Goal: Transaction & Acquisition: Download file/media

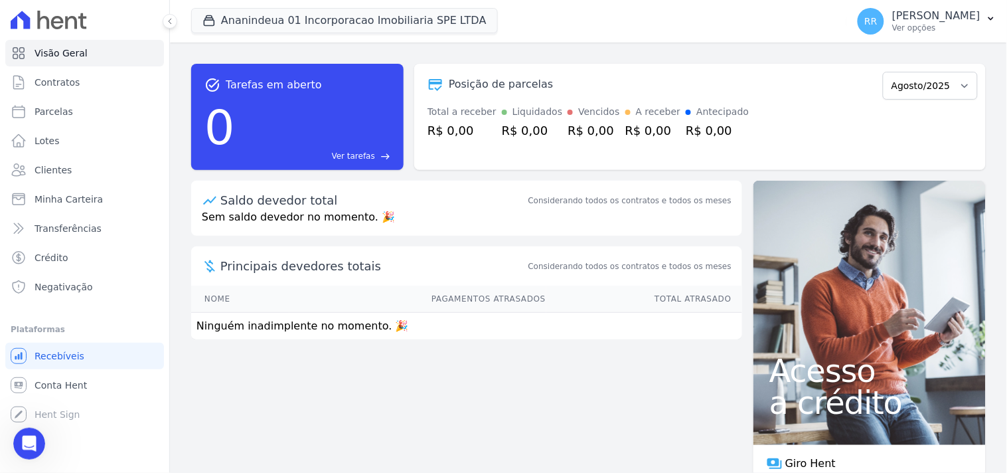
scroll to position [200, 0]
click at [62, 388] on span "Conta Hent" at bounding box center [61, 384] width 52 height 13
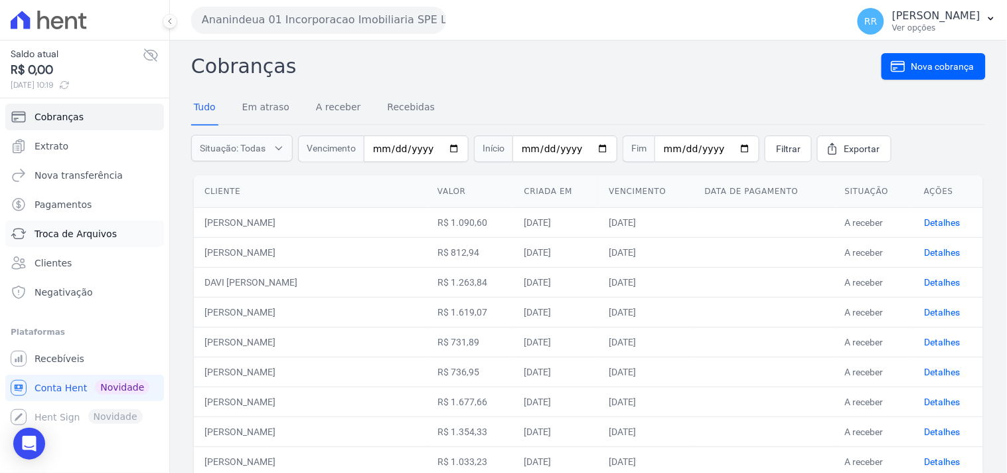
click at [108, 227] on span "Troca de Arquivos" at bounding box center [76, 233] width 82 height 13
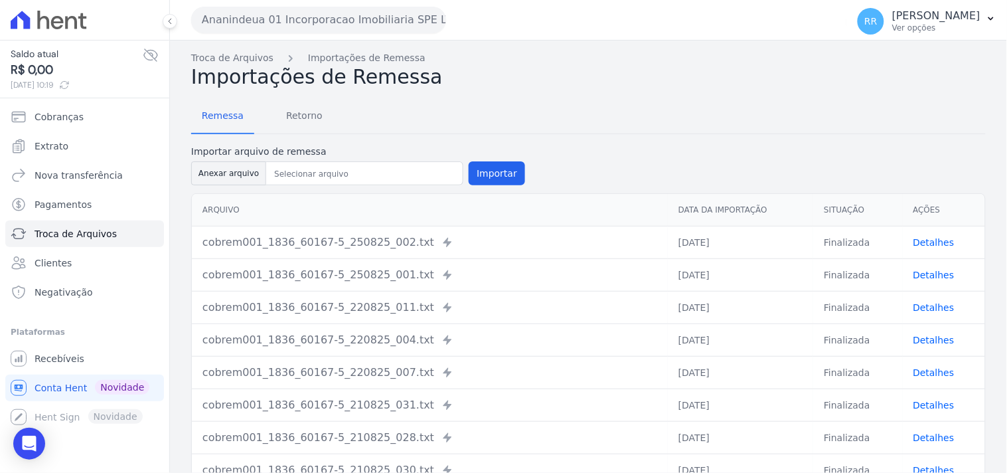
click at [281, 18] on button "Ananindeua 01 Incorporacao Imobiliaria SPE LTDA" at bounding box center [318, 20] width 255 height 27
click at [301, 15] on button "Ananindeua 01 Incorporacao Imobiliaria SPE LTDA" at bounding box center [318, 20] width 255 height 27
click at [322, 17] on button "Ananindeua 01 Incorporacao Imobiliaria SPE LTDA" at bounding box center [318, 20] width 255 height 27
click at [540, 97] on div "Remessa Retorno Importar arquivo de remessa Anexar arquivo Importar [GEOGRAPHIC…" at bounding box center [588, 344] width 794 height 510
click at [302, 108] on span "Retorno" at bounding box center [304, 115] width 52 height 27
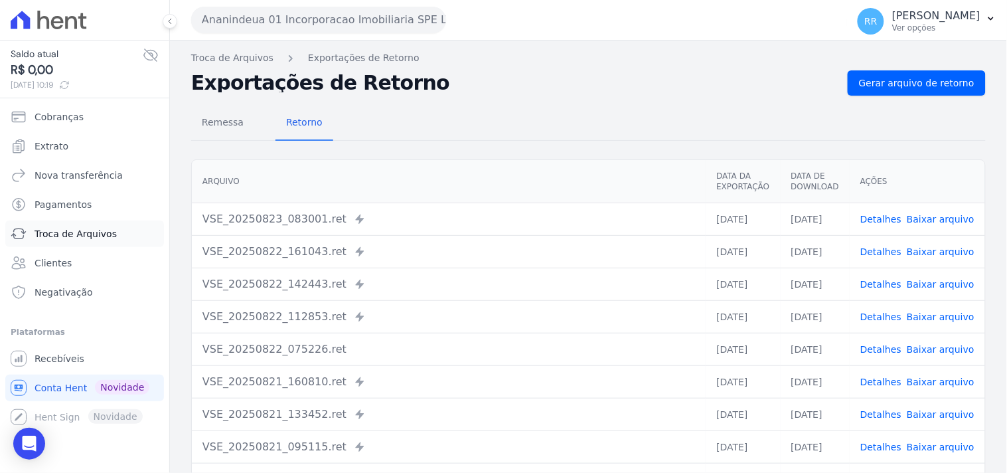
click at [98, 238] on span "Troca de Arquivos" at bounding box center [76, 233] width 82 height 13
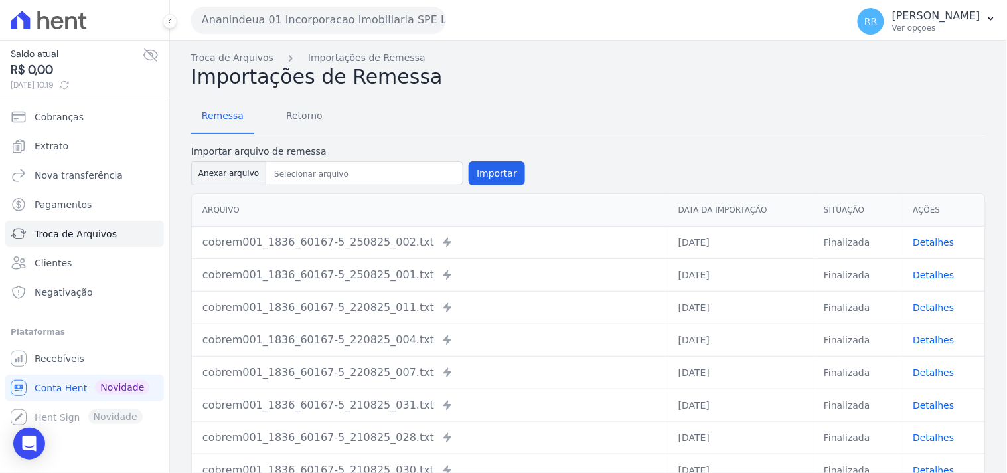
click at [263, 25] on button "Ananindeua 01 Incorporacao Imobiliaria SPE LTDA" at bounding box center [318, 20] width 255 height 27
click at [334, 28] on button "Ananindeua 01 Incorporacao Imobiliaria SPE LTDA" at bounding box center [318, 20] width 255 height 27
click at [260, 23] on button "Ananindeua 01 Incorporacao Imobiliaria SPE LTDA" at bounding box center [318, 20] width 255 height 27
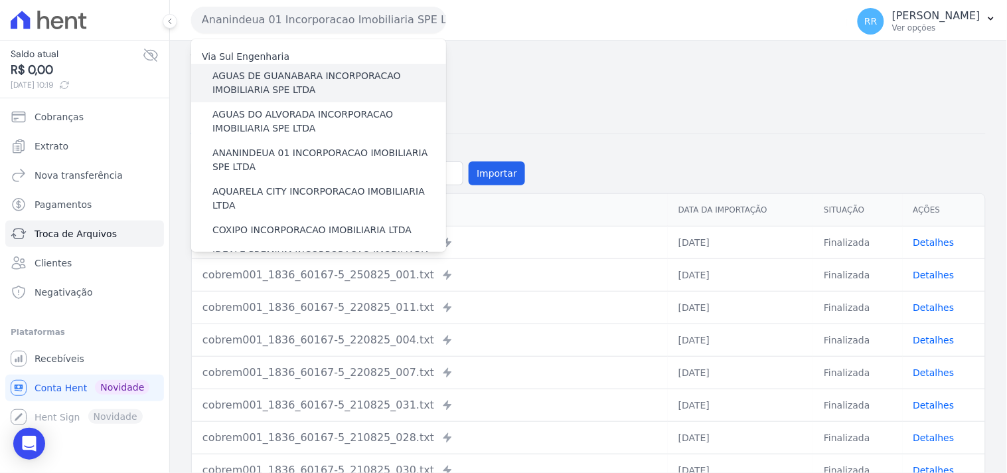
click at [320, 69] on label "AGUAS DE GUANABARA INCORPORACAO IMOBILIARIA SPE LTDA" at bounding box center [329, 83] width 234 height 28
click at [0, 0] on input "AGUAS DE GUANABARA INCORPORACAO IMOBILIARIA SPE LTDA" at bounding box center [0, 0] width 0 height 0
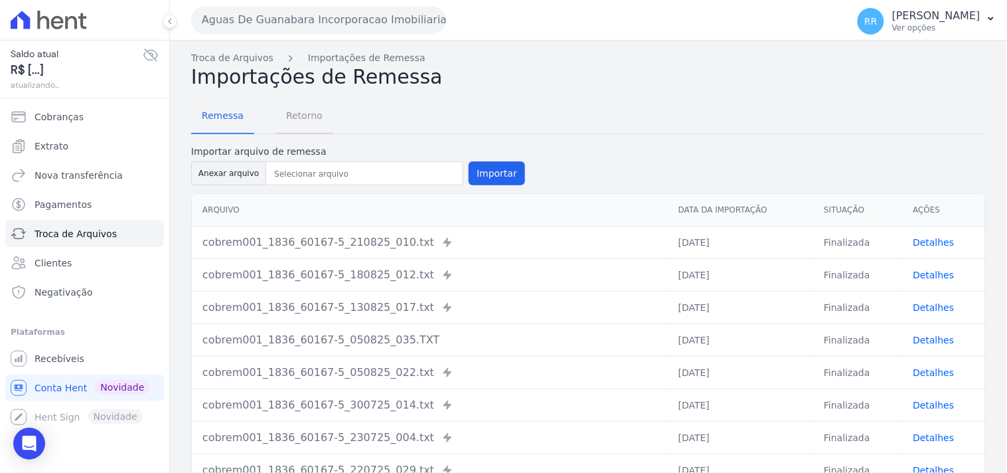
click at [287, 105] on span "Retorno" at bounding box center [304, 115] width 52 height 27
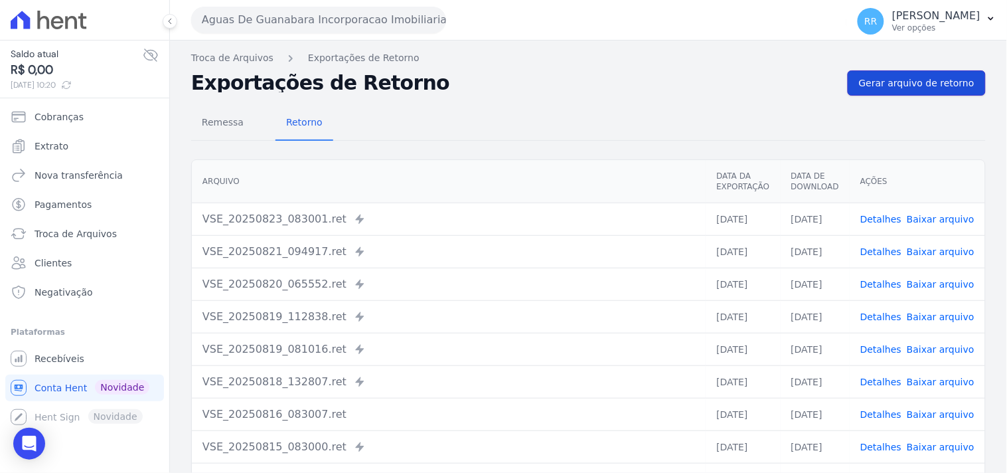
click at [925, 76] on span "Gerar arquivo de retorno" at bounding box center [916, 82] width 115 height 13
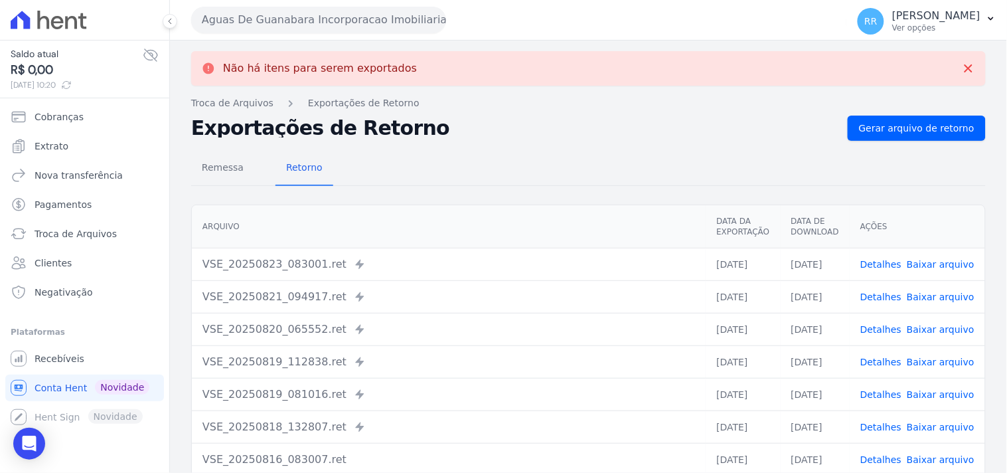
click at [373, 24] on button "Aguas De Guanabara Incorporacao Imobiliaria SPE LTDA" at bounding box center [318, 20] width 255 height 27
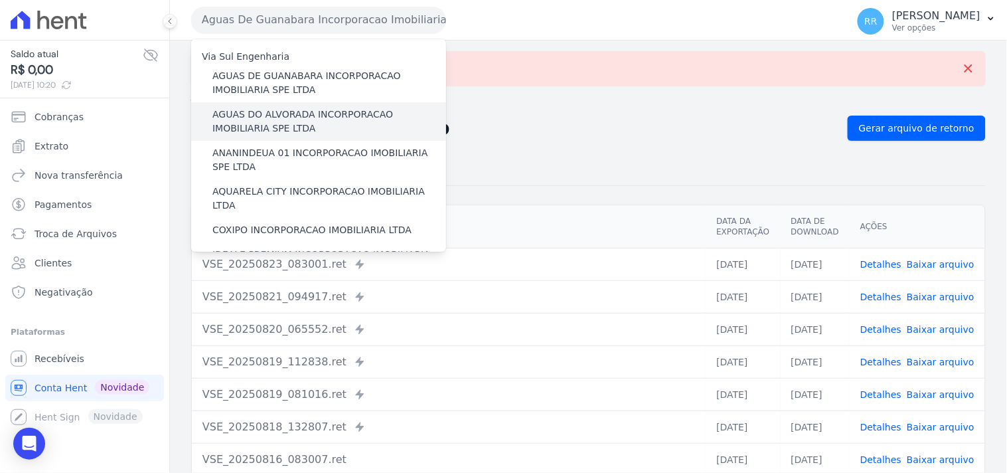
click at [277, 115] on label "AGUAS DO ALVORADA INCORPORACAO IMOBILIARIA SPE LTDA" at bounding box center [329, 122] width 234 height 28
click at [0, 0] on input "AGUAS DO ALVORADA INCORPORACAO IMOBILIARIA SPE LTDA" at bounding box center [0, 0] width 0 height 0
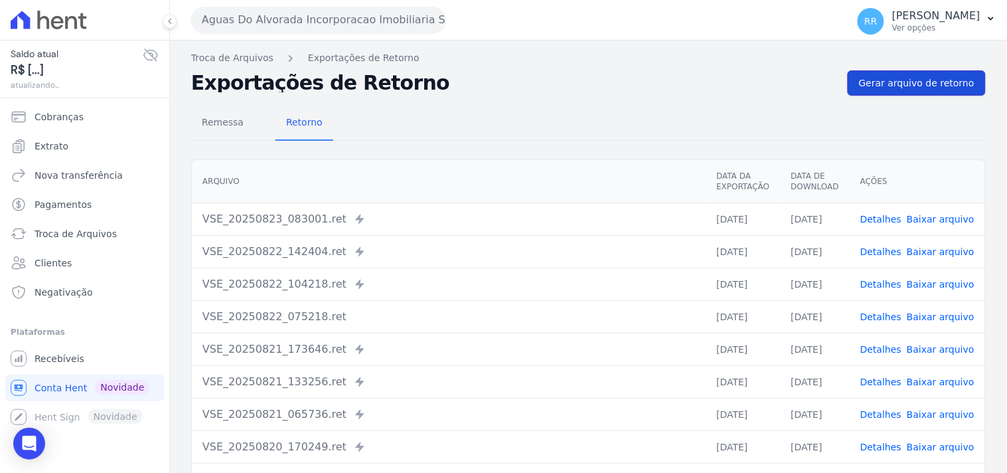
click at [924, 80] on span "Gerar arquivo de retorno" at bounding box center [916, 82] width 115 height 13
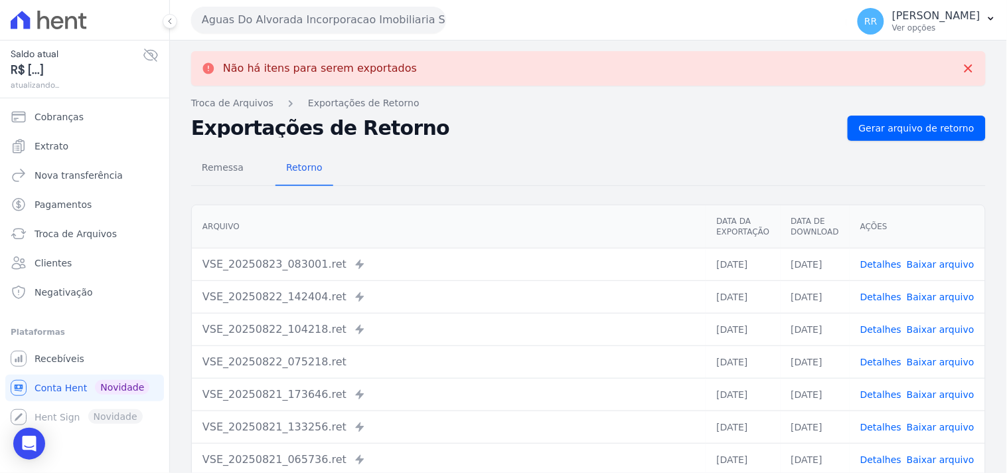
click at [280, 8] on button "Aguas Do Alvorada Incorporacao Imobiliaria SPE LTDA" at bounding box center [318, 20] width 255 height 27
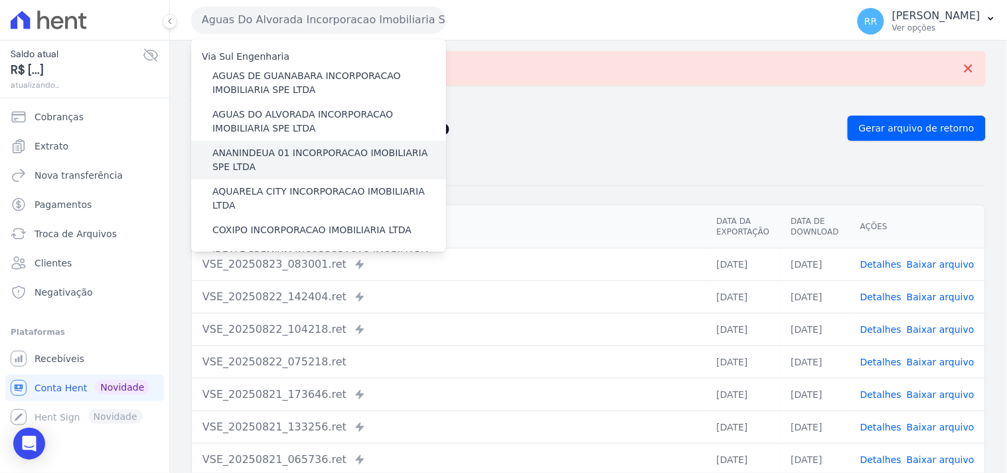
click at [275, 153] on label "ANANINDEUA 01 INCORPORACAO IMOBILIARIA SPE LTDA" at bounding box center [329, 160] width 234 height 28
click at [0, 0] on input "ANANINDEUA 01 INCORPORACAO IMOBILIARIA SPE LTDA" at bounding box center [0, 0] width 0 height 0
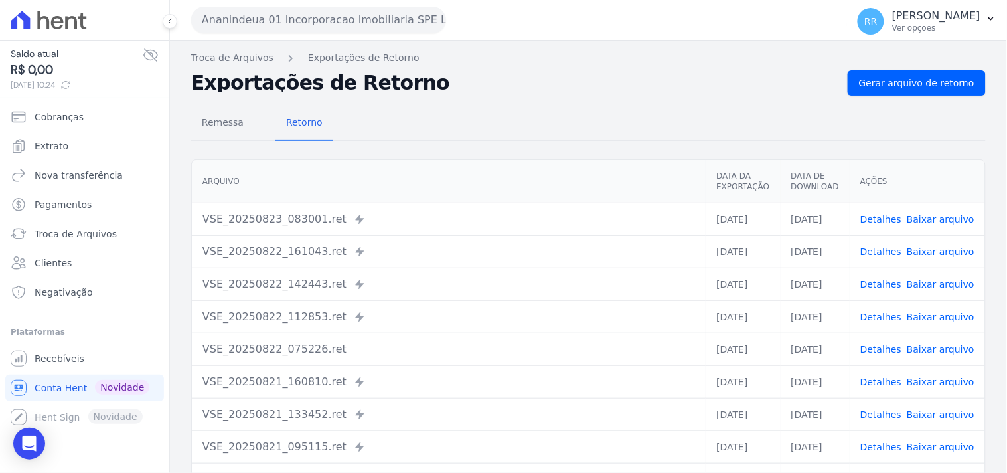
click at [907, 122] on div "Remessa Retorno" at bounding box center [588, 123] width 794 height 35
click at [911, 106] on div "Remessa Retorno" at bounding box center [588, 123] width 794 height 35
click at [920, 91] on link "Gerar arquivo de retorno" at bounding box center [917, 82] width 138 height 25
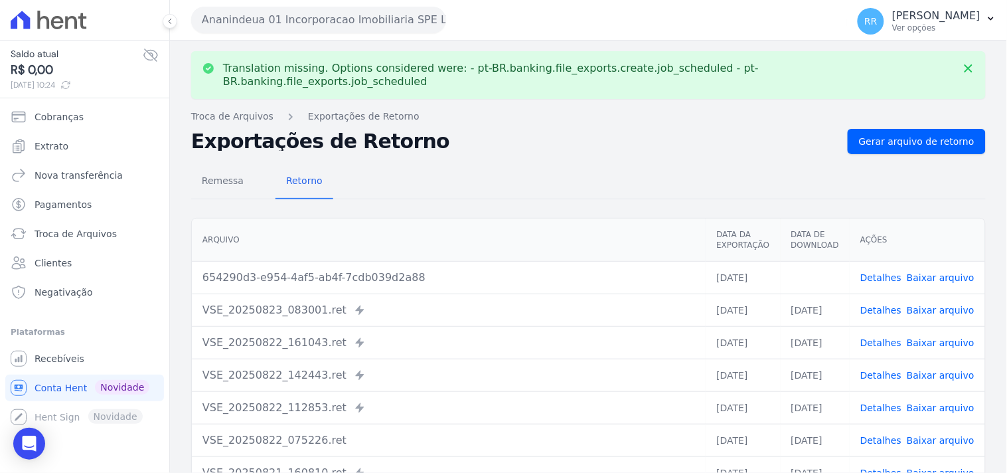
click at [925, 272] on link "Baixar arquivo" at bounding box center [941, 277] width 68 height 11
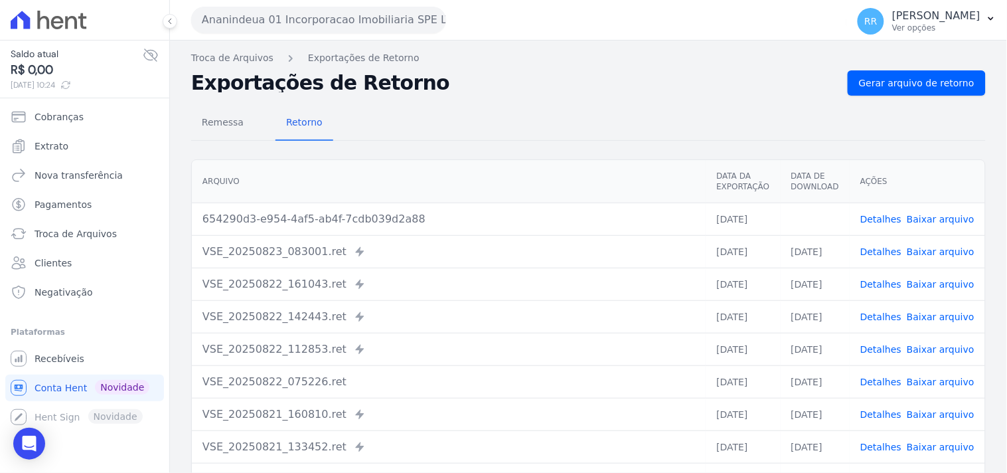
click at [492, 68] on div "Translation missing. Options considered were: - pt-BR.banking.file_exports.crea…" at bounding box center [588, 313] width 837 height 546
click at [350, 29] on button "Ananindeua 01 Incorporacao Imobiliaria SPE LTDA" at bounding box center [318, 20] width 255 height 27
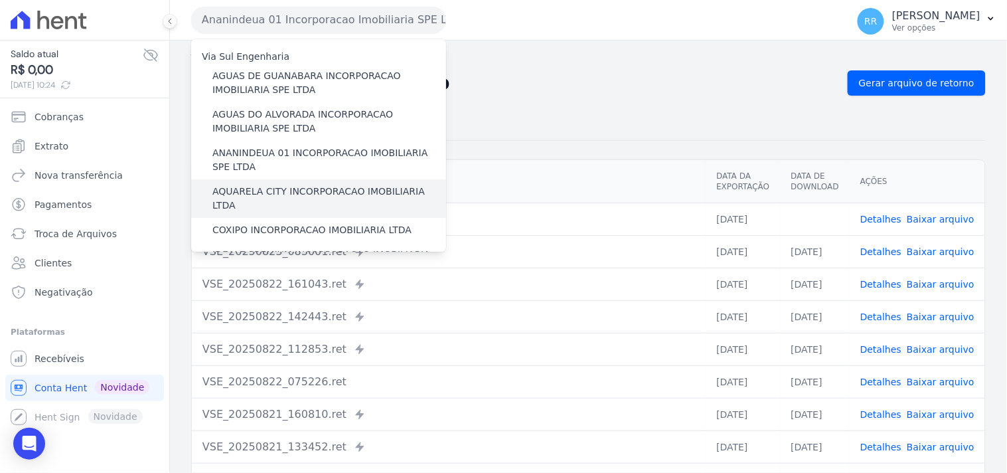
click at [283, 192] on label "AQUARELA CITY INCORPORACAO IMOBILIARIA LTDA" at bounding box center [329, 199] width 234 height 28
click at [0, 0] on input "AQUARELA CITY INCORPORACAO IMOBILIARIA LTDA" at bounding box center [0, 0] width 0 height 0
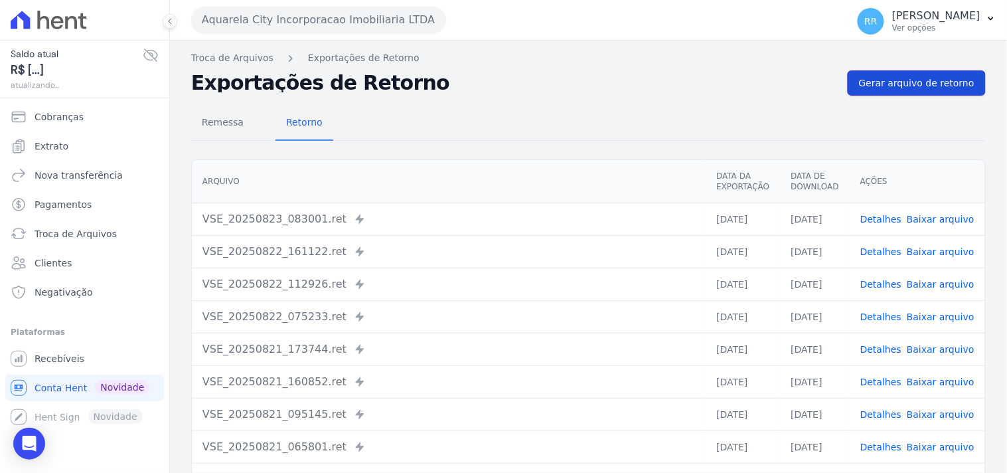
click at [897, 78] on span "Gerar arquivo de retorno" at bounding box center [916, 82] width 115 height 13
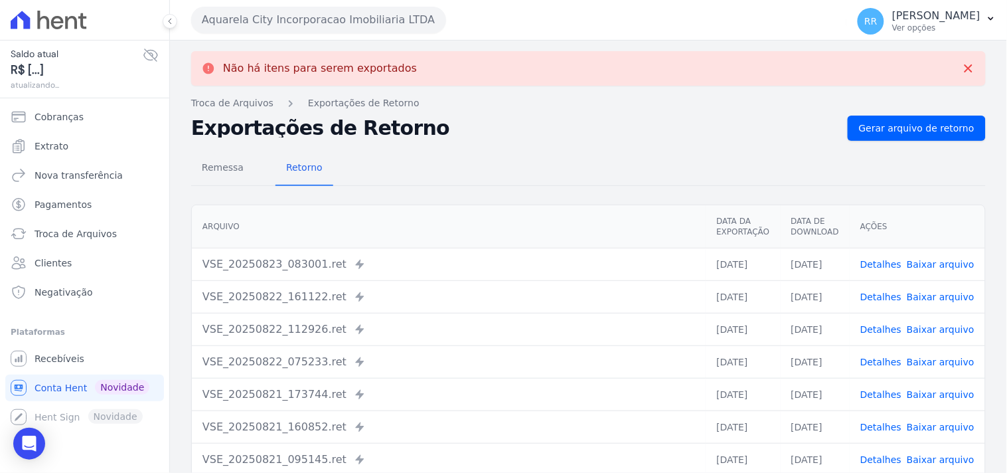
click at [361, 27] on button "Aquarela City Incorporacao Imobiliaria LTDA" at bounding box center [318, 20] width 255 height 27
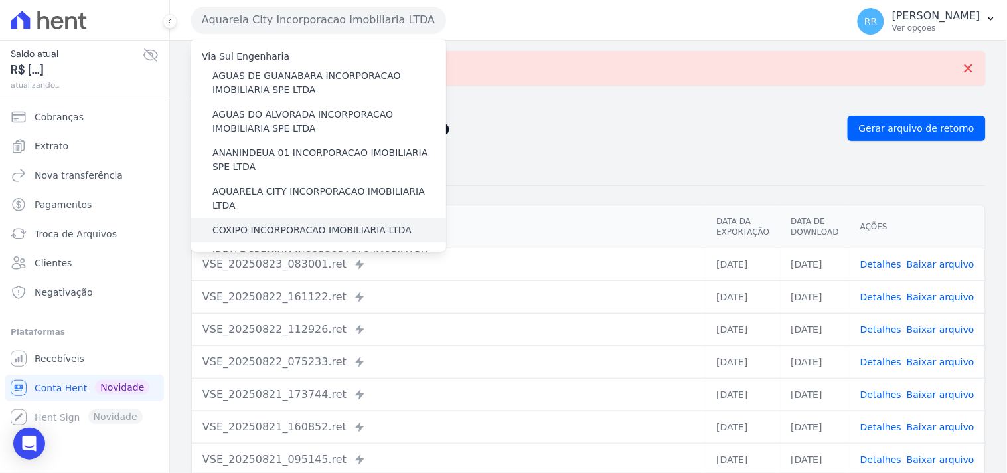
click at [275, 223] on label "COXIPO INCORPORACAO IMOBILIARIA LTDA" at bounding box center [311, 230] width 199 height 14
click at [0, 0] on input "COXIPO INCORPORACAO IMOBILIARIA LTDA" at bounding box center [0, 0] width 0 height 0
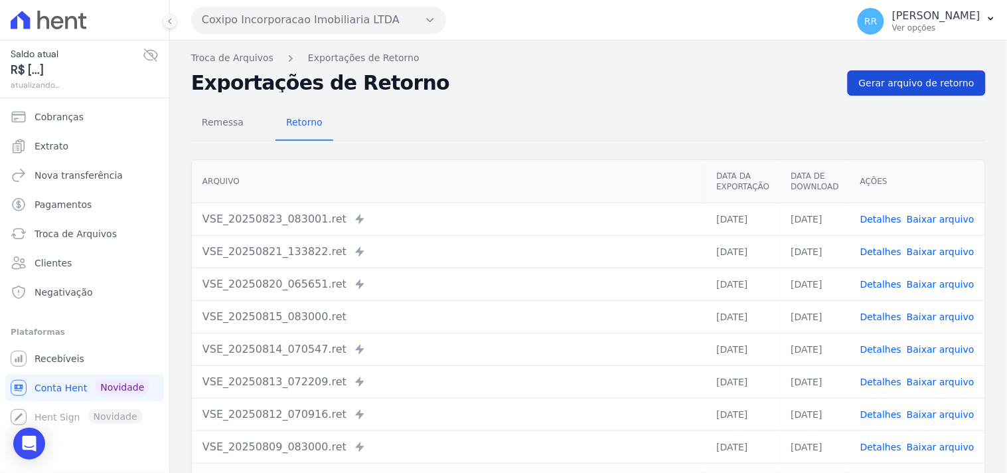
click at [927, 76] on span "Gerar arquivo de retorno" at bounding box center [916, 82] width 115 height 13
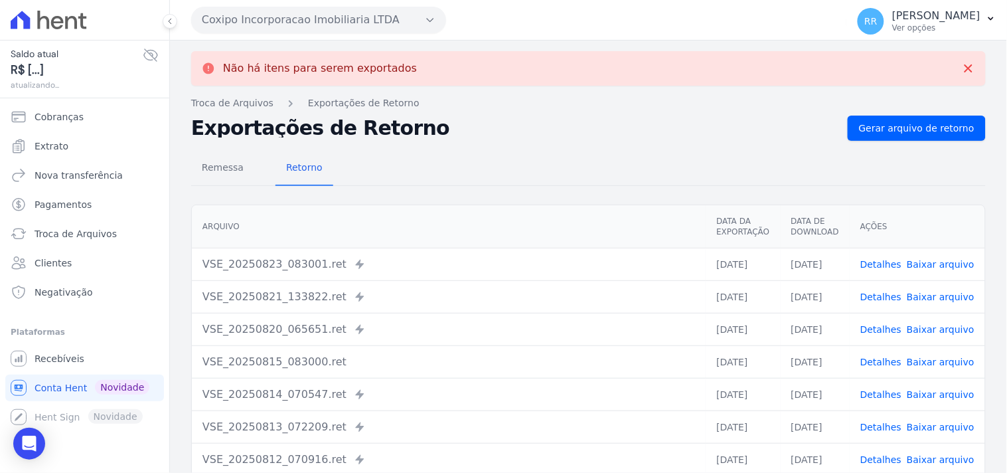
click at [369, 28] on button "Coxipo Incorporacao Imobiliaria LTDA" at bounding box center [318, 20] width 255 height 27
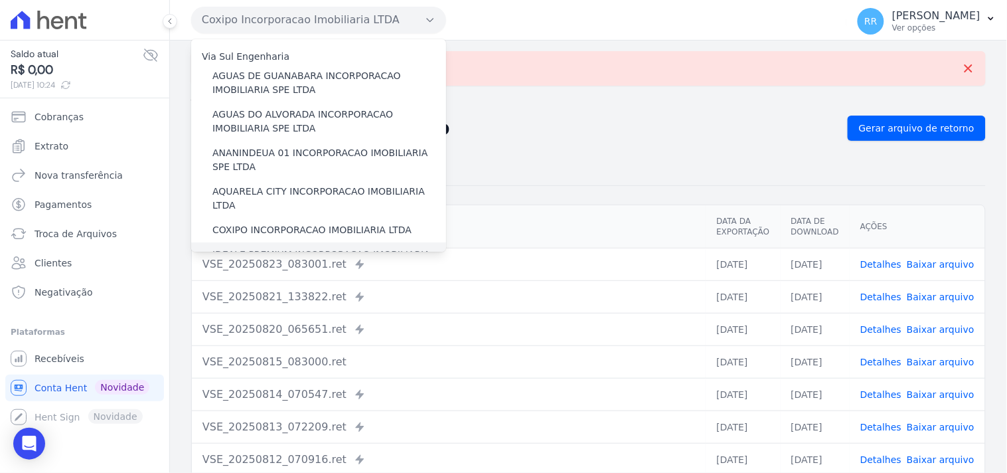
click at [243, 248] on label "IDEALE PREMIUM INCORPORACAO IMOBILIARIA LTDA" at bounding box center [329, 262] width 234 height 28
click at [0, 0] on input "IDEALE PREMIUM INCORPORACAO IMOBILIARIA LTDA" at bounding box center [0, 0] width 0 height 0
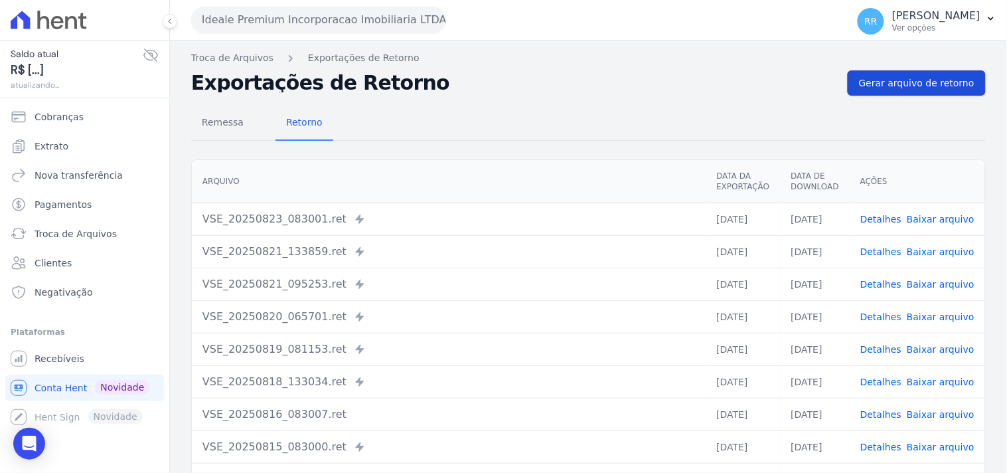
click at [883, 74] on link "Gerar arquivo de retorno" at bounding box center [917, 82] width 138 height 25
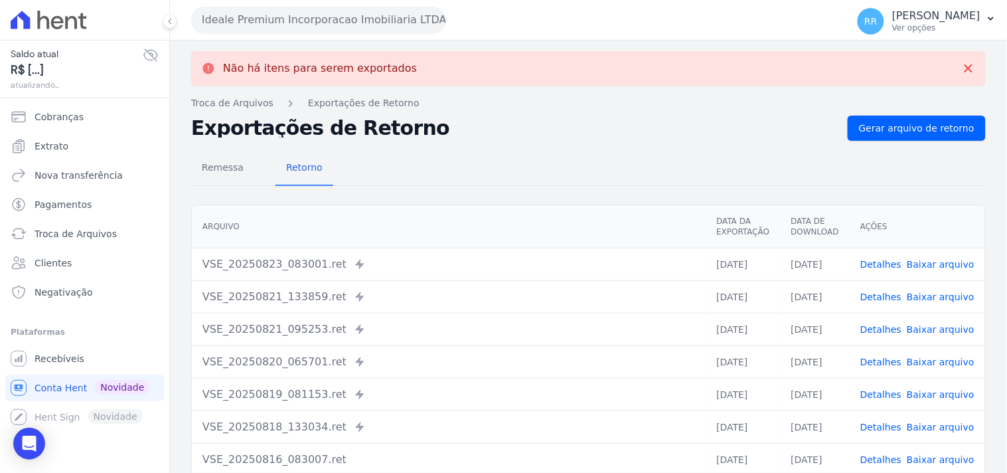
drag, startPoint x: 392, startPoint y: 4, endPoint x: 389, endPoint y: 19, distance: 14.8
click at [390, 4] on div "Ideale Premium Incorporacao Imobiliaria LTDA Via Sul Engenharia AGUAS DE GUANAB…" at bounding box center [516, 19] width 650 height 41
click at [389, 22] on button "Ideale Premium Incorporacao Imobiliaria LTDA" at bounding box center [318, 20] width 255 height 27
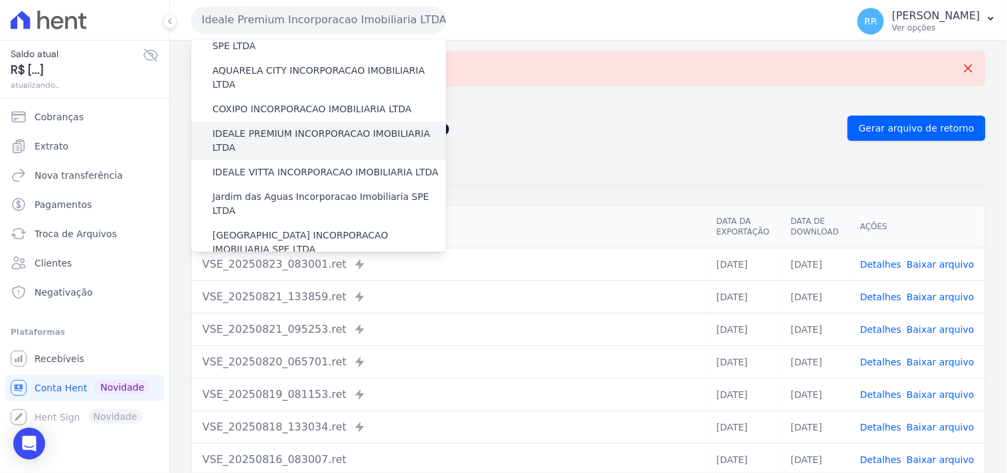
scroll to position [123, 0]
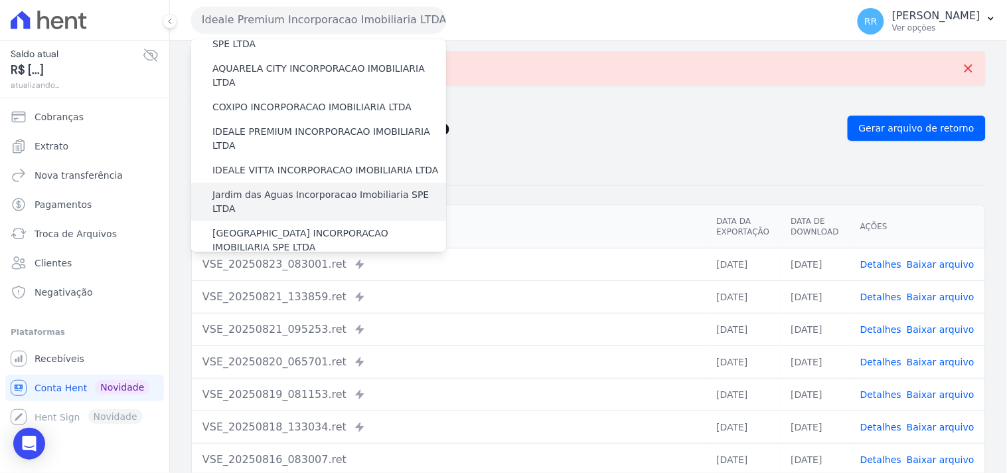
click at [256, 188] on label "Jardim das Aguas Incorporacao Imobiliaria SPE LTDA" at bounding box center [329, 202] width 234 height 28
click at [0, 0] on input "Jardim das Aguas Incorporacao Imobiliaria SPE LTDA" at bounding box center [0, 0] width 0 height 0
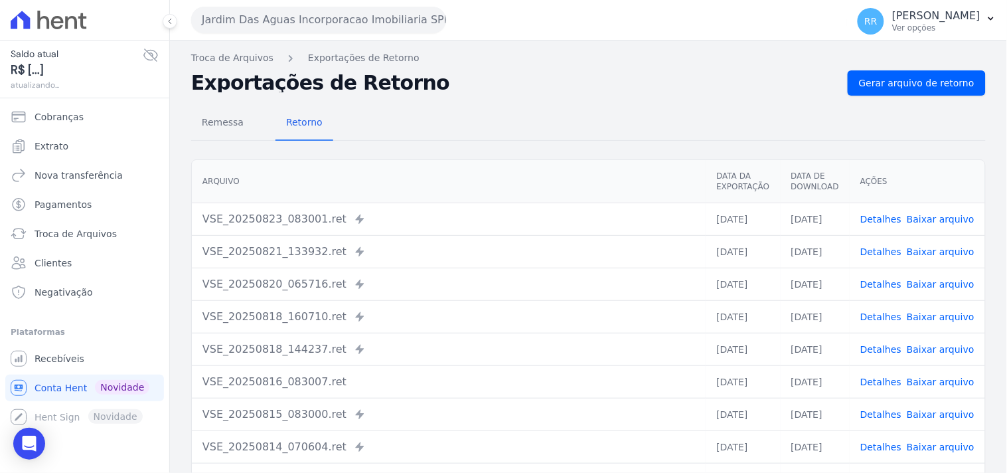
click at [936, 129] on div "Remessa Retorno" at bounding box center [588, 123] width 794 height 35
click at [944, 114] on div "Remessa Retorno" at bounding box center [588, 123] width 794 height 35
click at [950, 96] on div "Remessa Retorno Arquivo Data da Exportação Data de Download Ações VSE_20250823_…" at bounding box center [588, 336] width 794 height 480
click at [954, 90] on link "Gerar arquivo de retorno" at bounding box center [917, 82] width 138 height 25
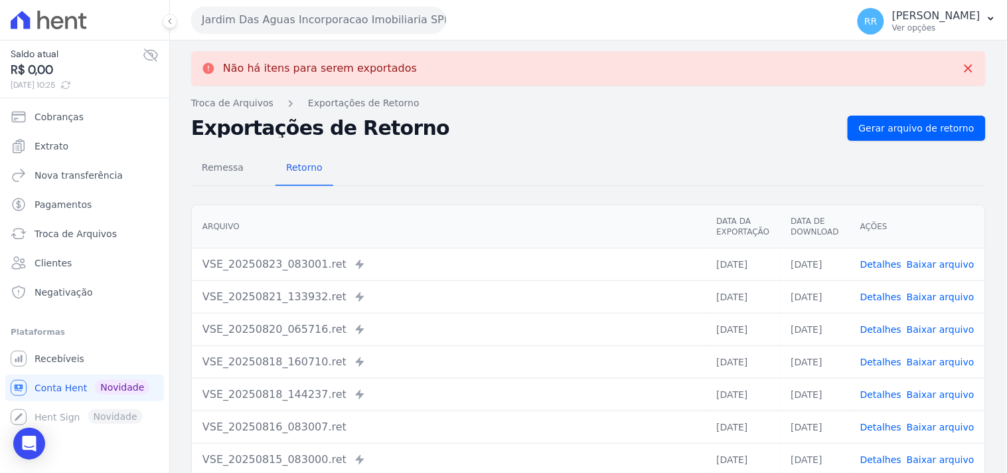
click at [248, 28] on button "Jardim Das Aguas Incorporacao Imobiliaria SPE LTDA" at bounding box center [318, 20] width 255 height 27
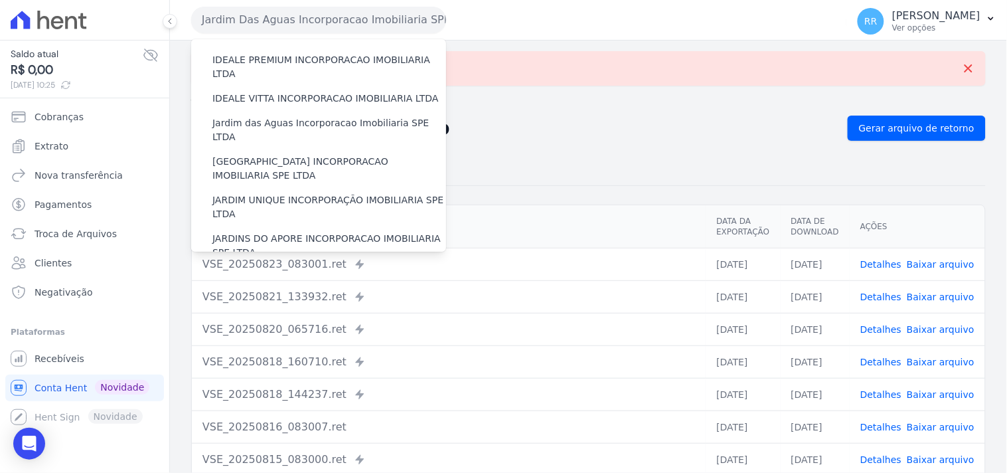
scroll to position [196, 0]
click at [274, 153] on label "[GEOGRAPHIC_DATA] INCORPORACAO IMOBILIARIA SPE LTDA" at bounding box center [329, 167] width 234 height 28
click at [0, 0] on input "[GEOGRAPHIC_DATA] INCORPORACAO IMOBILIARIA SPE LTDA" at bounding box center [0, 0] width 0 height 0
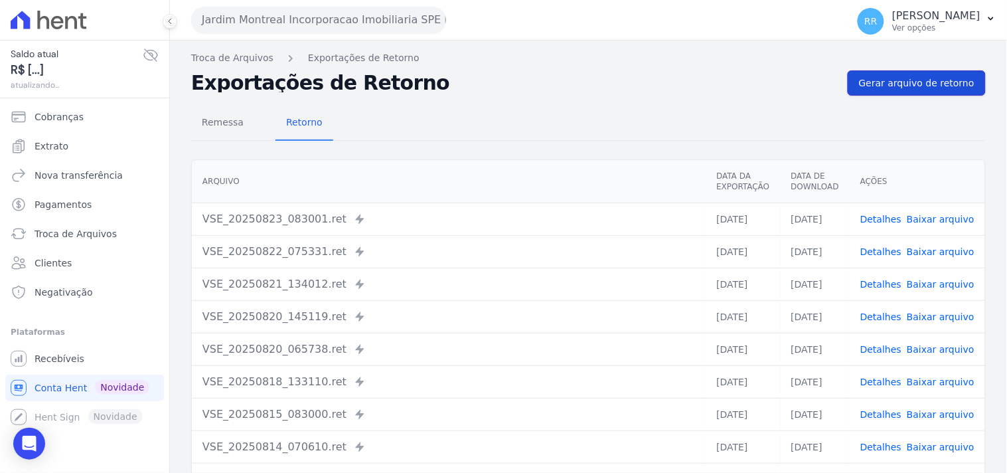
click at [858, 94] on link "Gerar arquivo de retorno" at bounding box center [917, 82] width 138 height 25
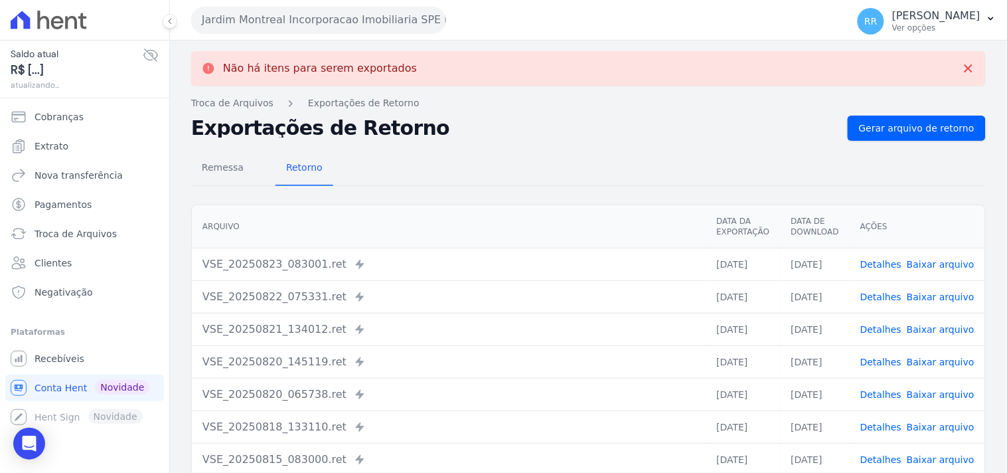
click at [345, 17] on button "Jardim Montreal Incorporacao Imobiliaria SPE LTDA" at bounding box center [318, 20] width 255 height 27
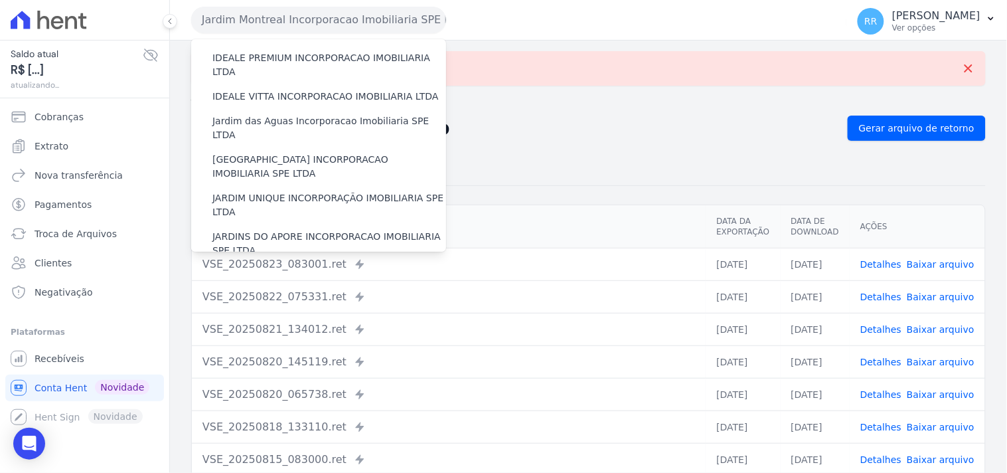
scroll to position [221, 0]
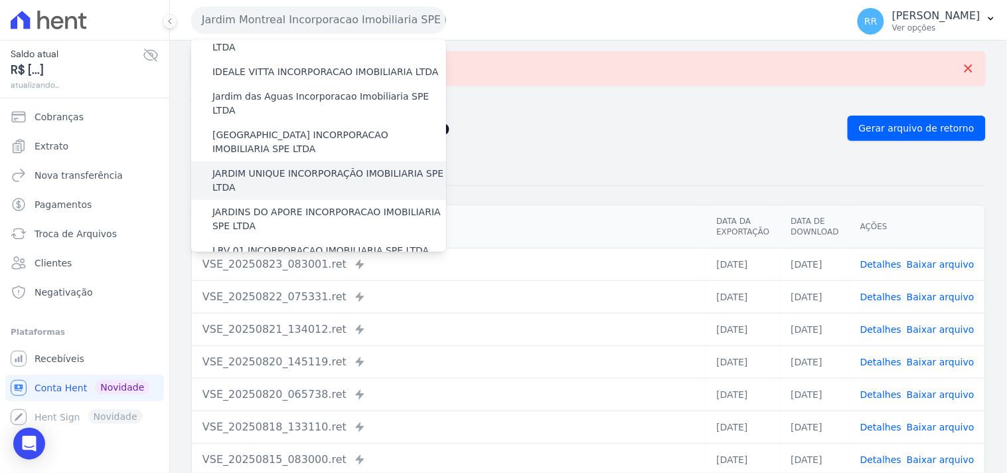
click at [279, 167] on label "JARDIM UNIQUE INCORPORAÇÃO IMOBILIARIA SPE LTDA" at bounding box center [329, 181] width 234 height 28
click at [0, 0] on input "JARDIM UNIQUE INCORPORAÇÃO IMOBILIARIA SPE LTDA" at bounding box center [0, 0] width 0 height 0
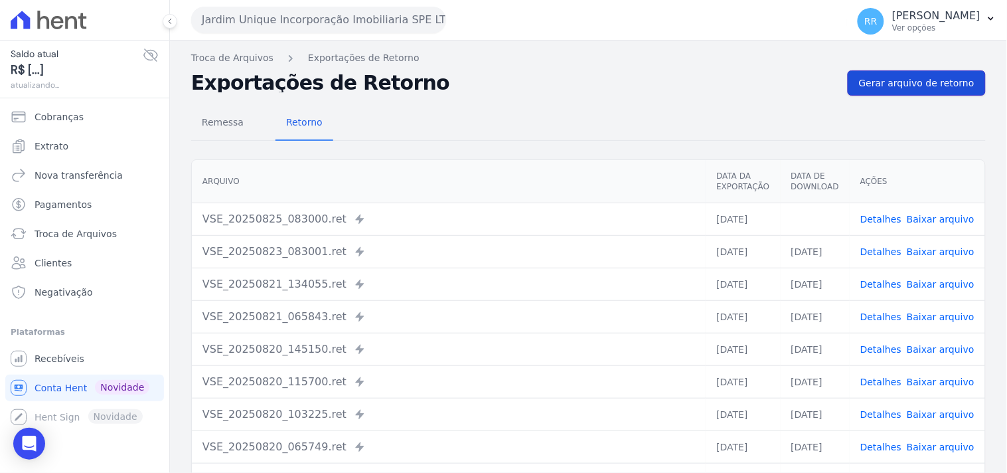
click at [848, 78] on link "Gerar arquivo de retorno" at bounding box center [917, 82] width 138 height 25
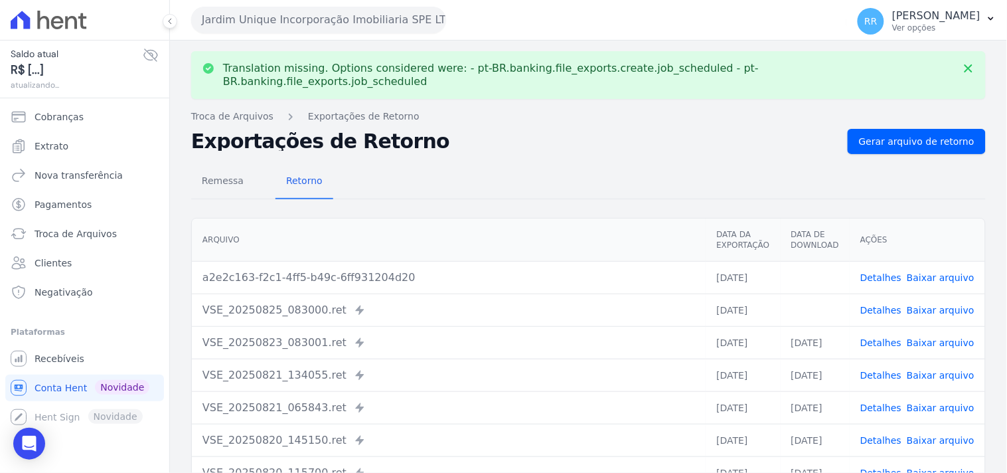
click at [934, 273] on td "Detalhes Baixar arquivo" at bounding box center [917, 277] width 135 height 33
click at [926, 305] on link "Baixar arquivo" at bounding box center [941, 310] width 68 height 11
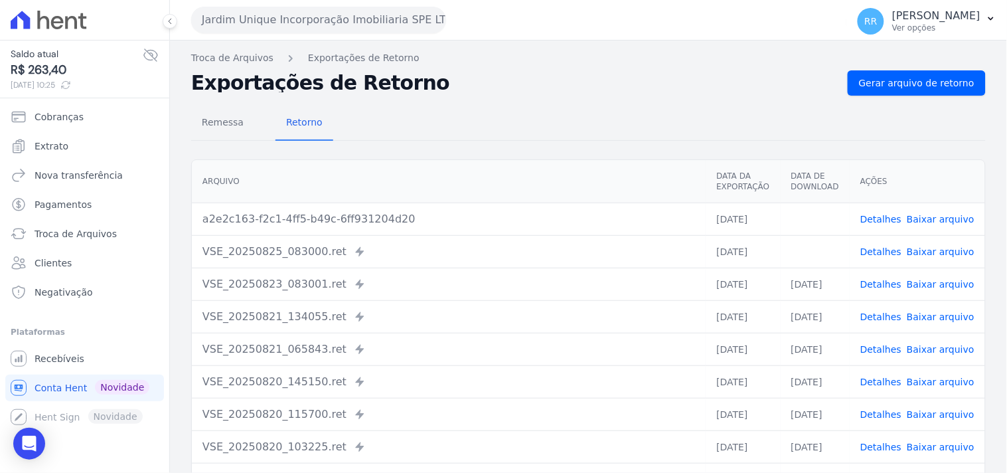
drag, startPoint x: 609, startPoint y: 90, endPoint x: 725, endPoint y: 157, distance: 133.8
click at [623, 106] on div "Translation missing. Options considered were: - pt-BR.banking.file_exports.crea…" at bounding box center [588, 313] width 837 height 546
click at [940, 220] on link "Baixar arquivo" at bounding box center [941, 219] width 68 height 11
click at [283, 29] on button "Jardim Unique Incorporação Imobiliaria SPE LTDA" at bounding box center [318, 20] width 255 height 27
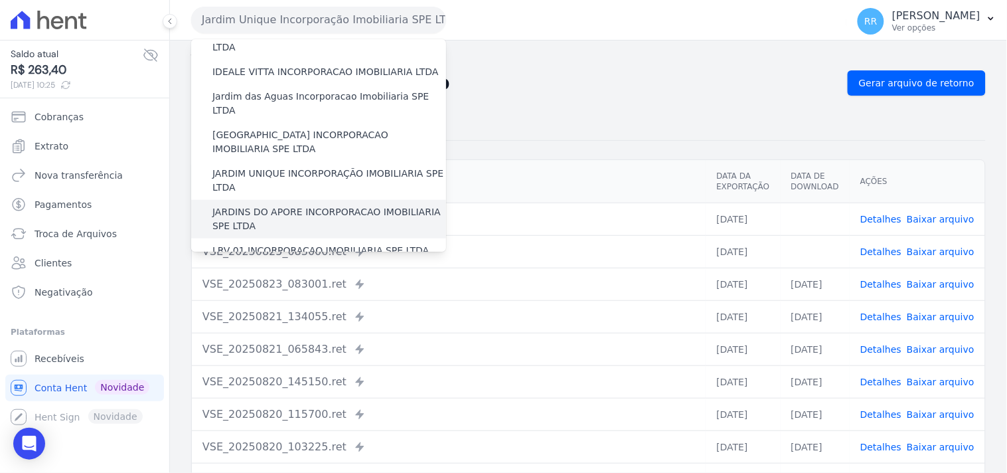
click at [293, 205] on label "JARDINS DO APORE INCORPORACAO IMOBILIARIA SPE LTDA" at bounding box center [329, 219] width 234 height 28
click at [0, 0] on input "JARDINS DO APORE INCORPORACAO IMOBILIARIA SPE LTDA" at bounding box center [0, 0] width 0 height 0
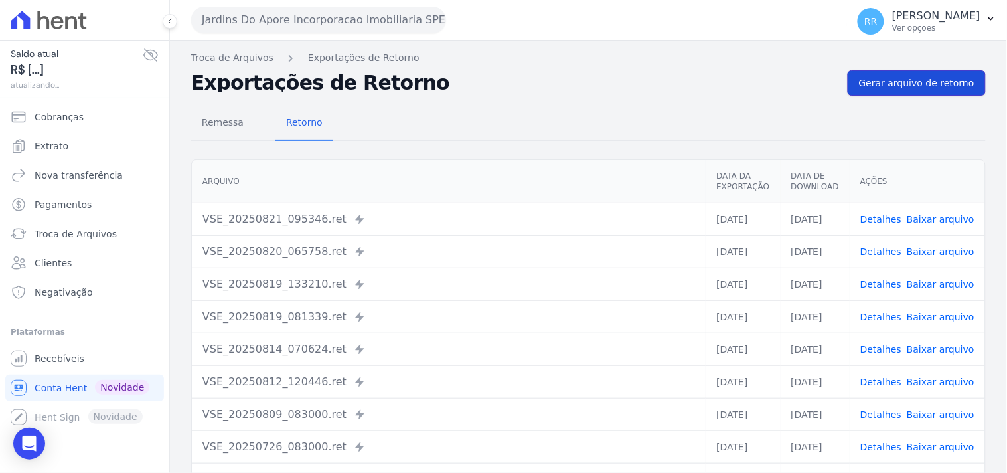
click at [852, 88] on link "Gerar arquivo de retorno" at bounding box center [917, 82] width 138 height 25
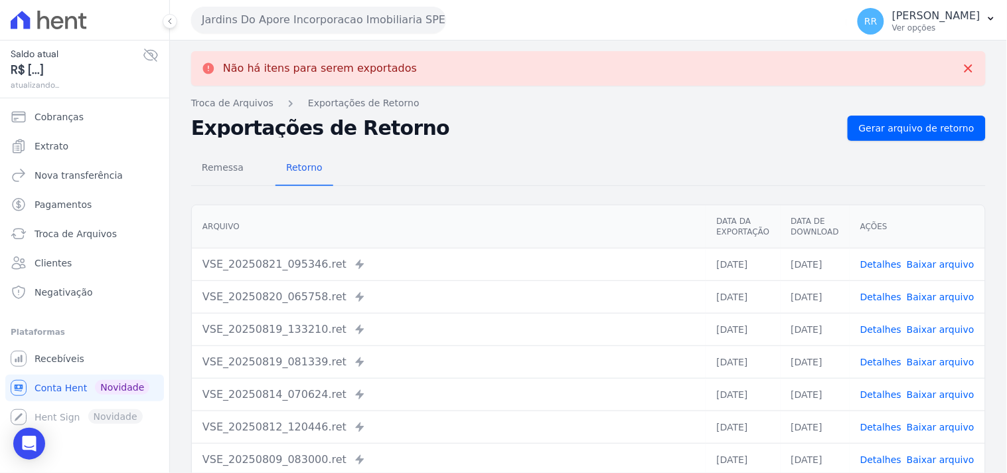
click at [233, 10] on button "Jardins Do Apore Incorporacao Imobiliaria SPE LTDA" at bounding box center [318, 20] width 255 height 27
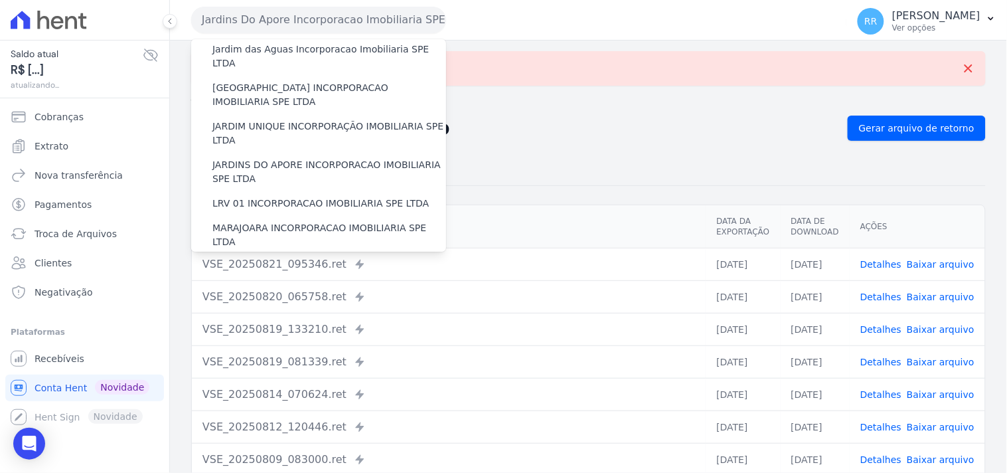
scroll to position [270, 0]
click at [277, 194] on label "LRV 01 INCORPORACAO IMOBILIARIA SPE LTDA" at bounding box center [320, 201] width 216 height 14
click at [0, 0] on input "LRV 01 INCORPORACAO IMOBILIARIA SPE LTDA" at bounding box center [0, 0] width 0 height 0
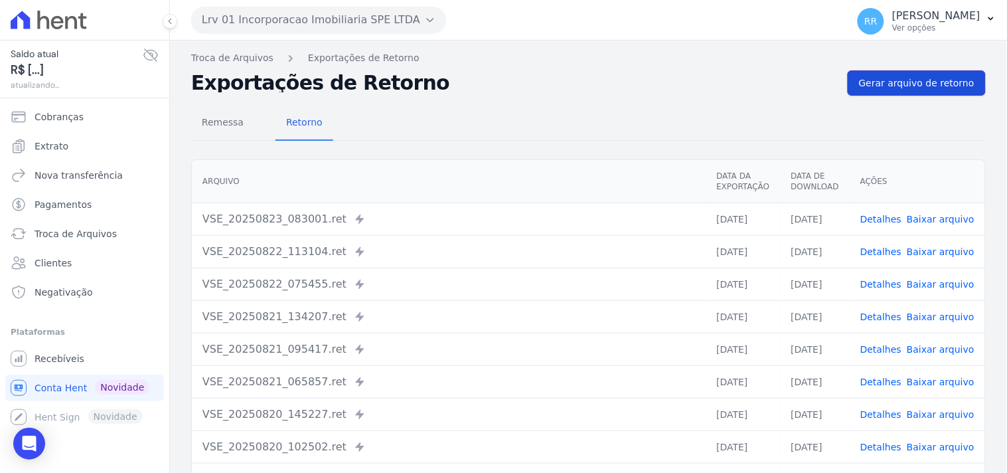
click at [928, 89] on span "Gerar arquivo de retorno" at bounding box center [916, 82] width 115 height 13
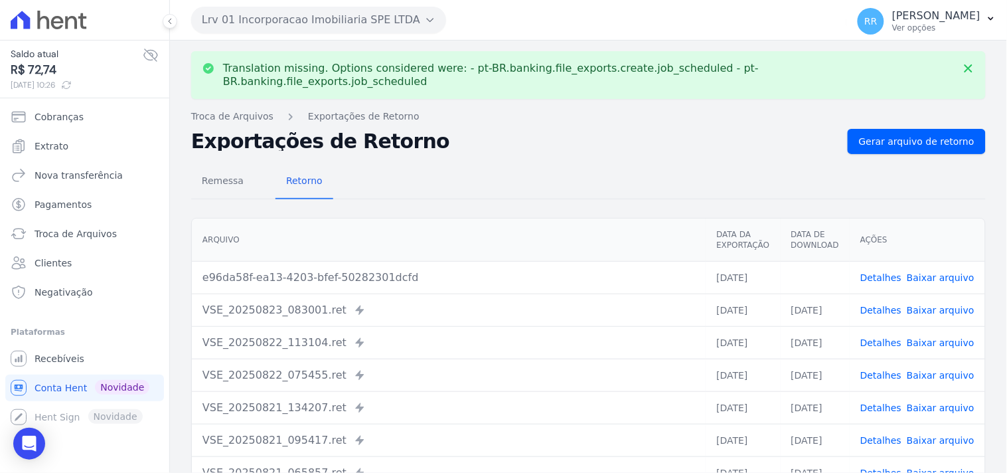
click at [938, 270] on td "Detalhes Baixar arquivo" at bounding box center [917, 277] width 135 height 33
click at [947, 272] on link "Baixar arquivo" at bounding box center [941, 277] width 68 height 11
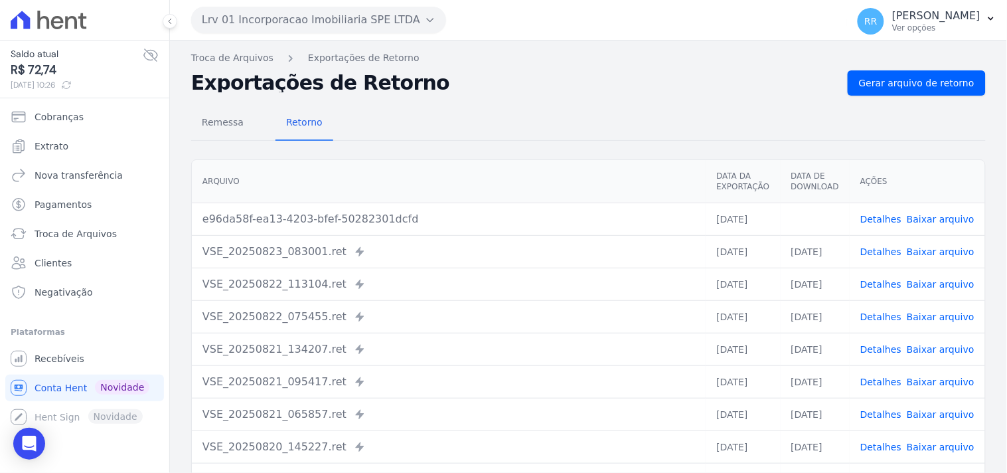
click at [714, 135] on div "Remessa Retorno" at bounding box center [588, 123] width 794 height 35
click at [223, 11] on button "Lrv 01 Incorporacao Imobiliaria SPE LTDA" at bounding box center [318, 20] width 255 height 27
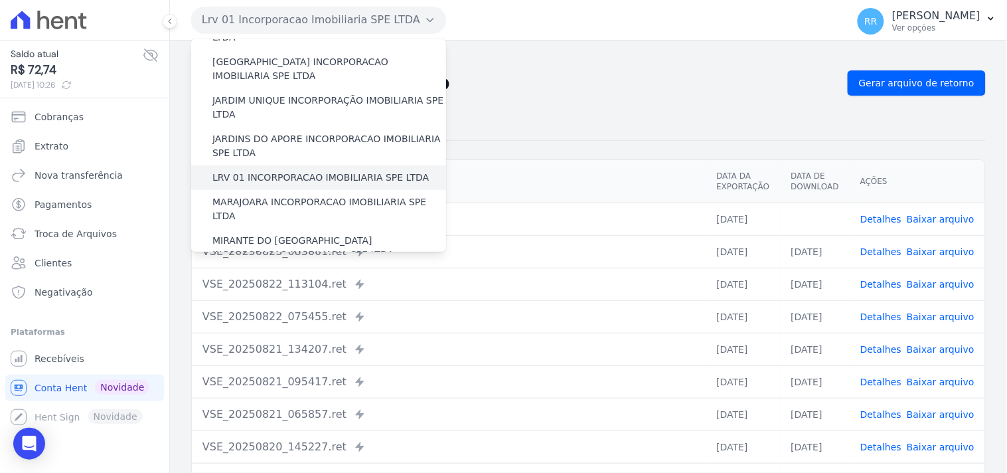
scroll to position [295, 0]
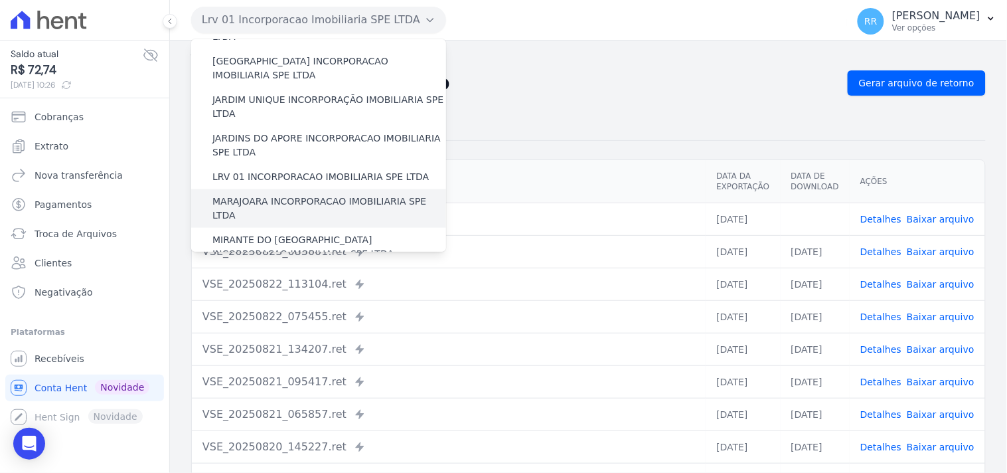
click at [288, 194] on label "MARAJOARA INCORPORACAO IMOBILIARIA SPE LTDA" at bounding box center [329, 208] width 234 height 28
click at [0, 0] on input "MARAJOARA INCORPORACAO IMOBILIARIA SPE LTDA" at bounding box center [0, 0] width 0 height 0
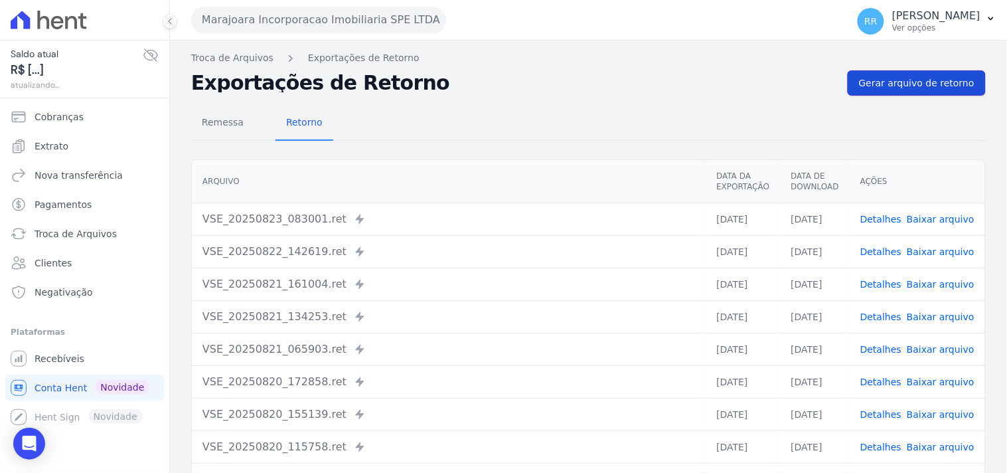
click at [905, 74] on link "Gerar arquivo de retorno" at bounding box center [917, 82] width 138 height 25
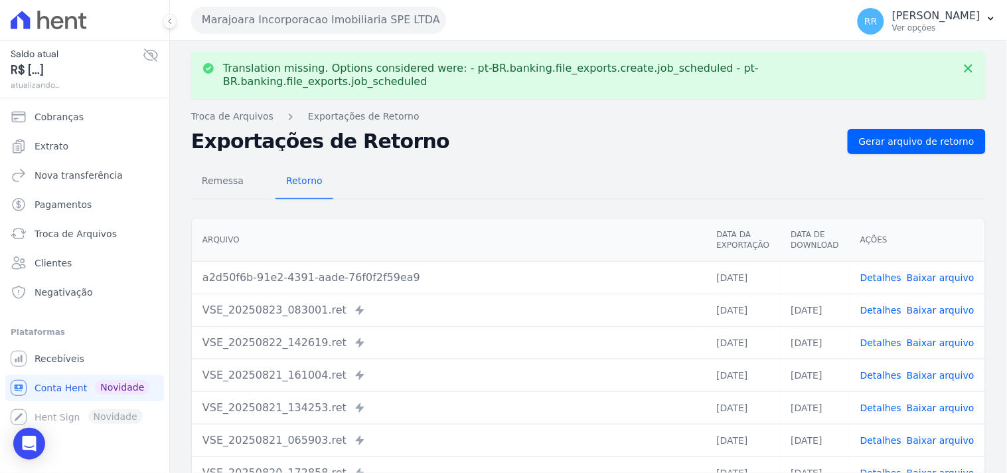
click at [927, 272] on link "Baixar arquivo" at bounding box center [941, 277] width 68 height 11
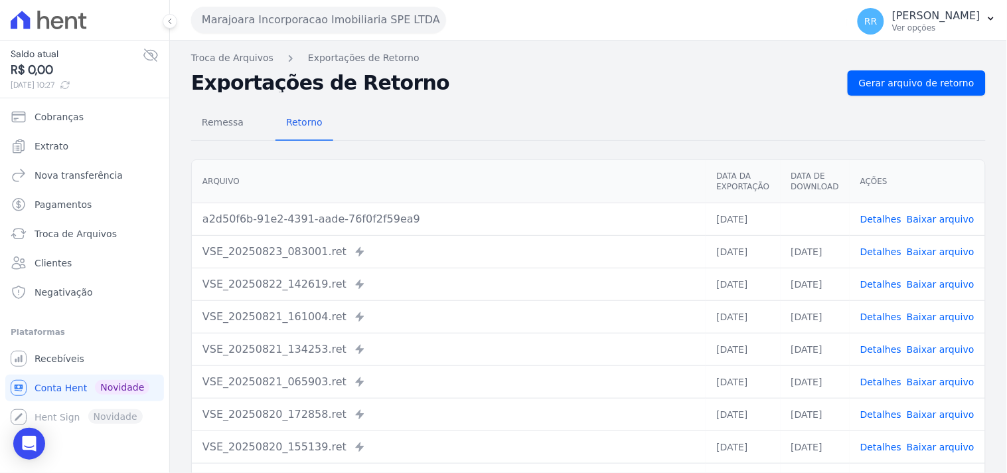
drag, startPoint x: 469, startPoint y: 143, endPoint x: 430, endPoint y: 118, distance: 46.0
click at [469, 143] on div "Remessa Retorno Arquivo Data da Exportação Data de Download Ações a2d50f6b-91e2…" at bounding box center [588, 336] width 794 height 480
click at [275, 11] on button "Marajoara Incorporacao Imobiliaria SPE LTDA" at bounding box center [318, 20] width 255 height 27
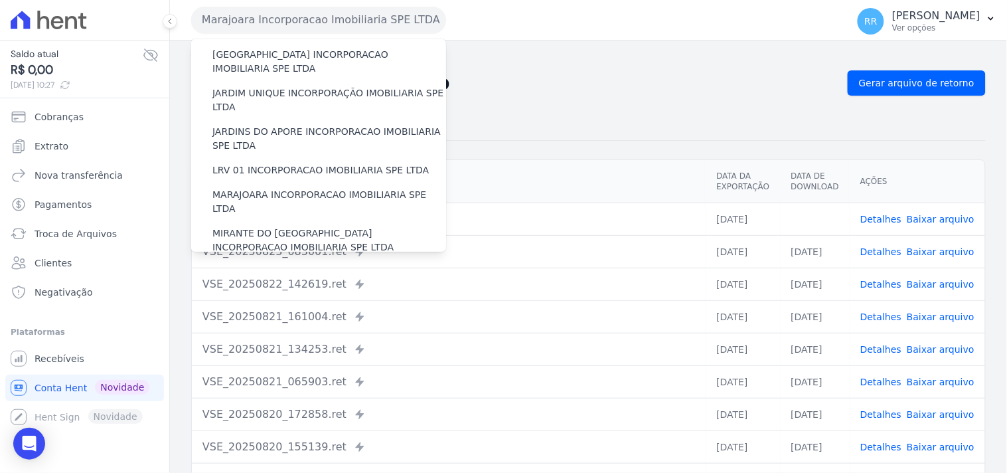
scroll to position [393, 0]
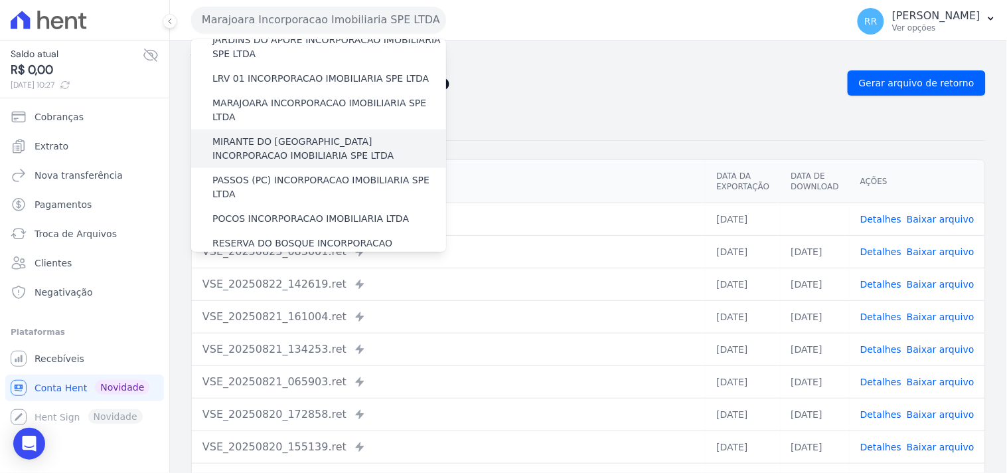
click at [289, 135] on label "MIRANTE DO [GEOGRAPHIC_DATA] INCORPORACAO IMOBILIARIA SPE LTDA" at bounding box center [329, 149] width 234 height 28
click at [0, 0] on input "MIRANTE DO [GEOGRAPHIC_DATA] INCORPORACAO IMOBILIARIA SPE LTDA" at bounding box center [0, 0] width 0 height 0
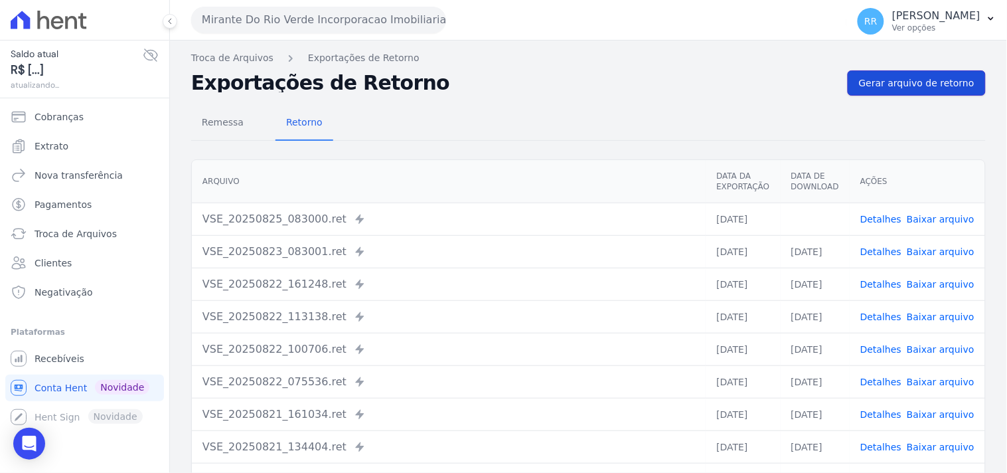
click at [906, 74] on link "Gerar arquivo de retorno" at bounding box center [917, 82] width 138 height 25
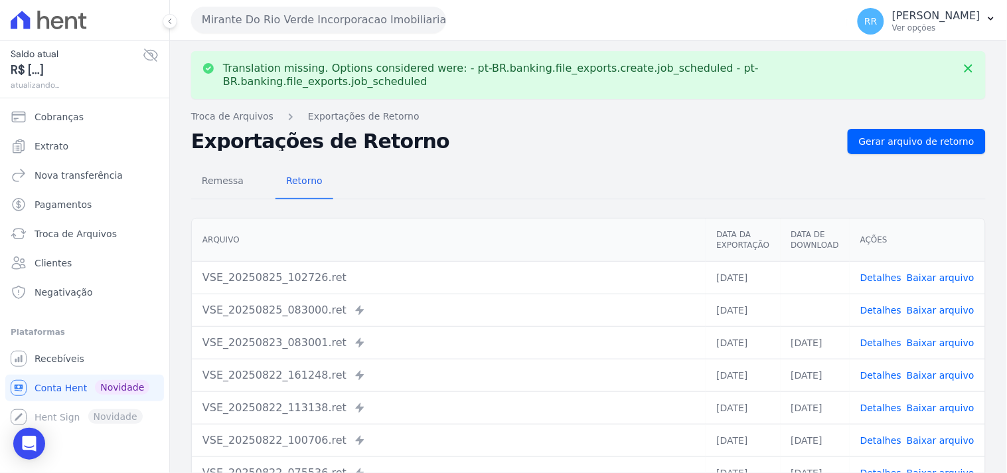
click at [924, 305] on link "Baixar arquivo" at bounding box center [941, 310] width 68 height 11
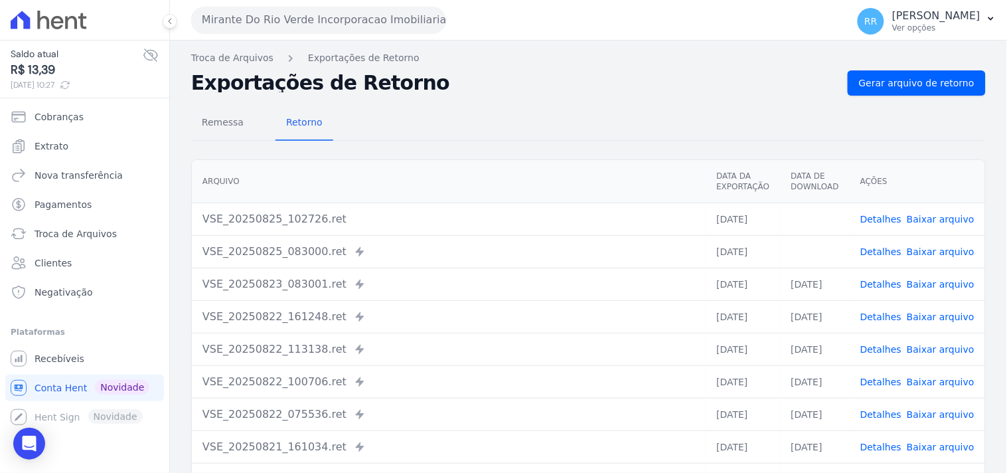
click at [943, 221] on link "Baixar arquivo" at bounding box center [941, 219] width 68 height 11
drag, startPoint x: 554, startPoint y: 67, endPoint x: 472, endPoint y: 70, distance: 82.3
click at [554, 67] on div "Translation missing. Options considered were: - pt-BR.banking.file_exports.crea…" at bounding box center [588, 313] width 837 height 546
click at [301, 21] on button "Mirante Do Rio Verde Incorporacao Imobiliaria SPE LTDA" at bounding box center [318, 20] width 255 height 27
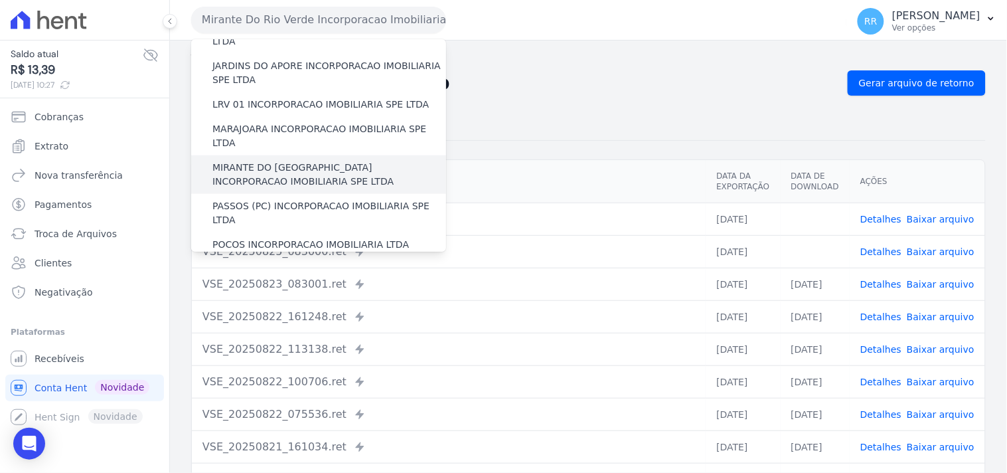
scroll to position [368, 0]
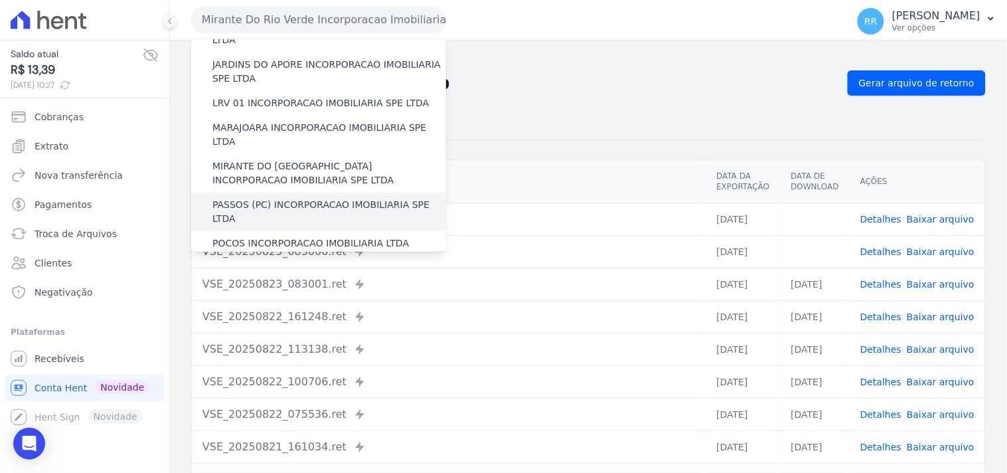
click at [297, 198] on label "PASSOS (PC) INCORPORACAO IMOBILIARIA SPE LTDA" at bounding box center [329, 212] width 234 height 28
click at [0, 0] on input "PASSOS (PC) INCORPORACAO IMOBILIARIA SPE LTDA" at bounding box center [0, 0] width 0 height 0
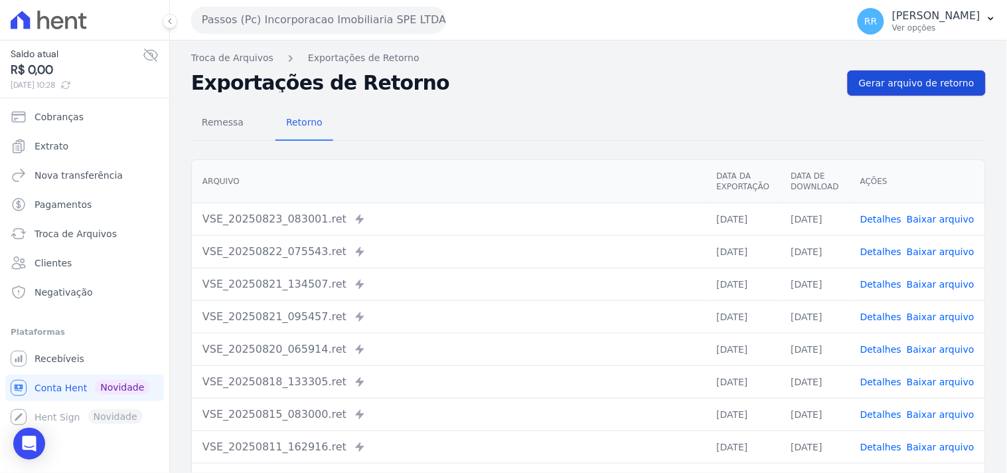
click at [907, 88] on span "Gerar arquivo de retorno" at bounding box center [916, 82] width 115 height 13
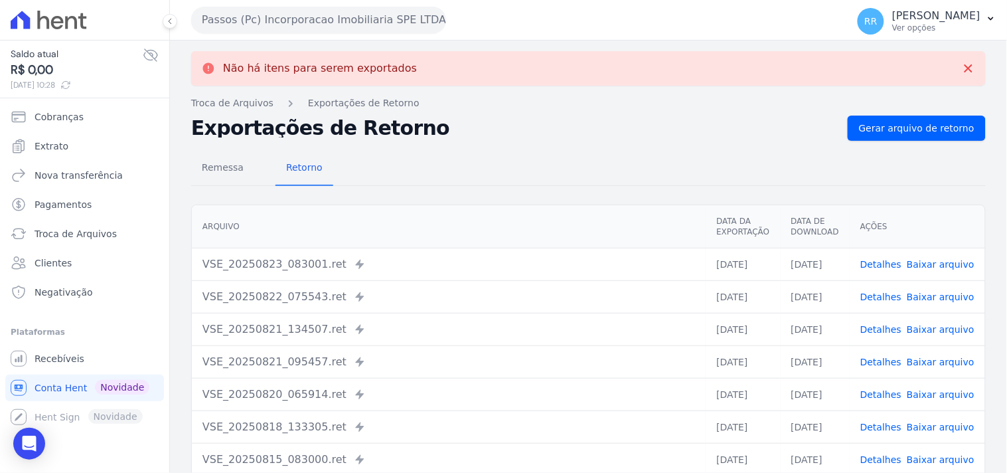
click at [288, 29] on button "Passos (Pc) Incorporacao Imobiliaria SPE LTDA" at bounding box center [318, 20] width 255 height 27
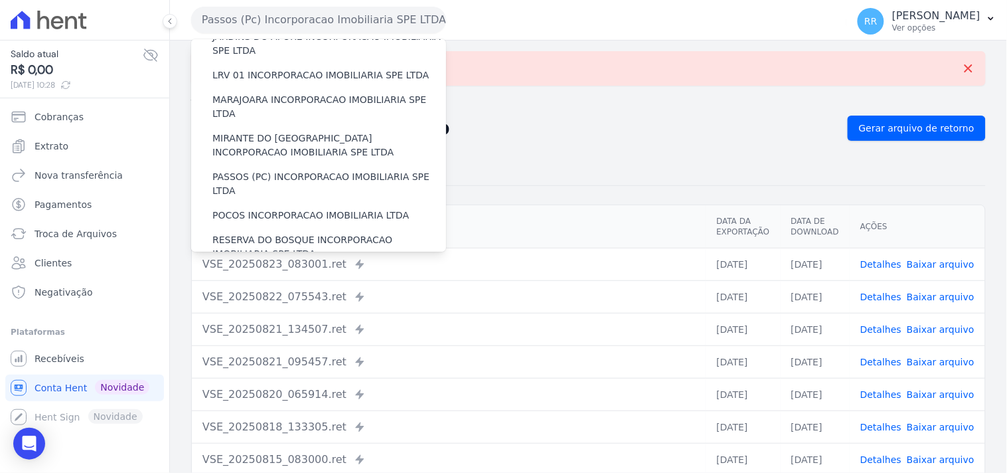
scroll to position [442, 0]
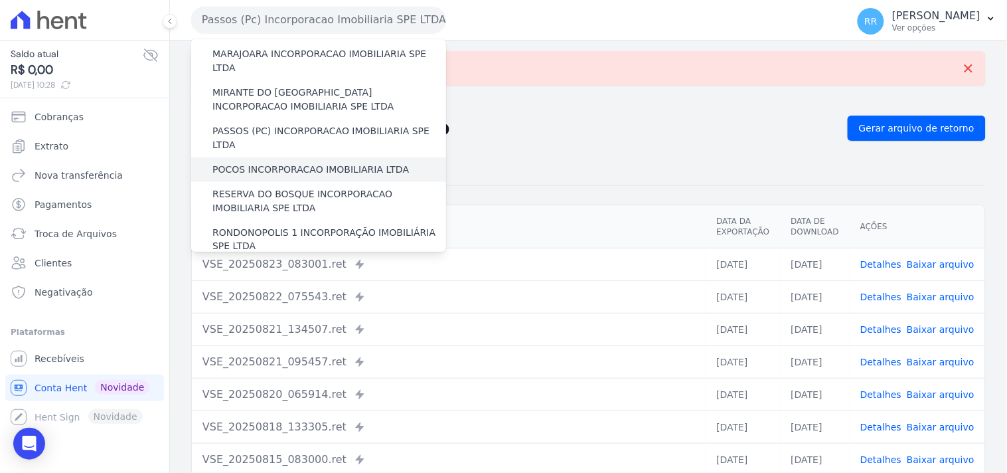
click at [236, 163] on label "POCOS INCORPORACAO IMOBILIARIA LTDA" at bounding box center [310, 170] width 196 height 14
click at [0, 0] on input "POCOS INCORPORACAO IMOBILIARIA LTDA" at bounding box center [0, 0] width 0 height 0
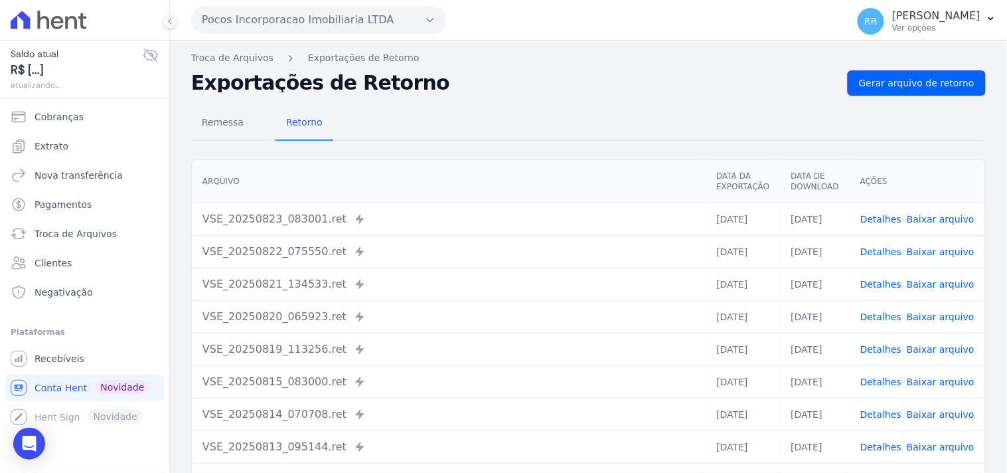
click at [894, 82] on span "Gerar arquivo de retorno" at bounding box center [916, 82] width 115 height 13
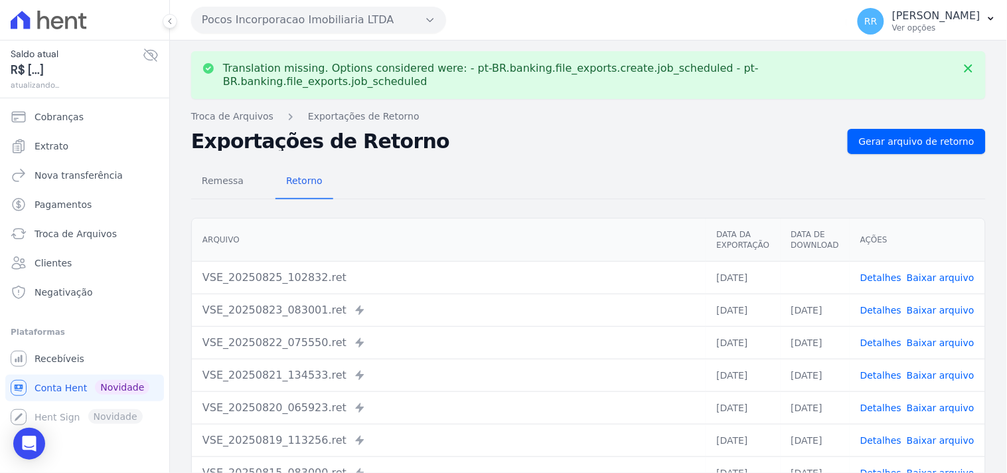
click at [949, 272] on link "Baixar arquivo" at bounding box center [941, 277] width 68 height 11
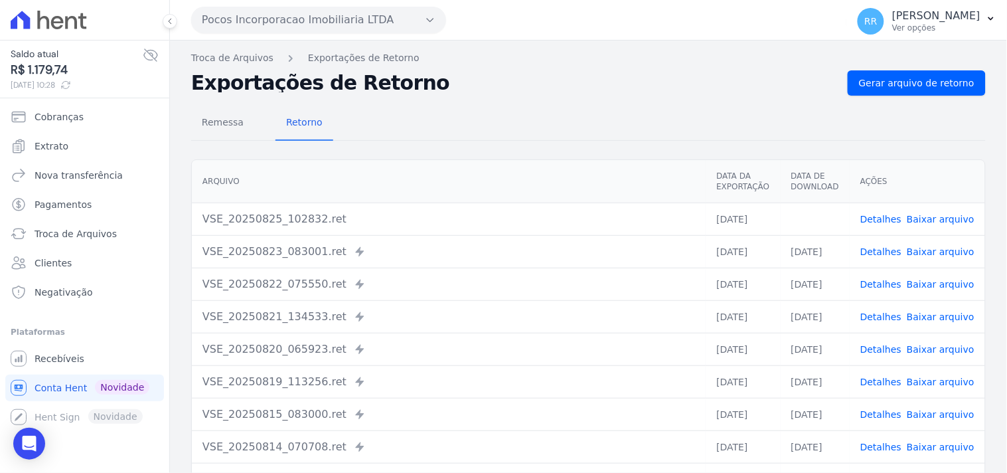
click at [431, 151] on div "Remessa Retorno Arquivo Data da Exportação Data de Download Ações VSE_20250825_…" at bounding box center [588, 336] width 794 height 480
click at [341, 31] on button "Pocos Incorporacao Imobiliaria LTDA" at bounding box center [318, 20] width 255 height 27
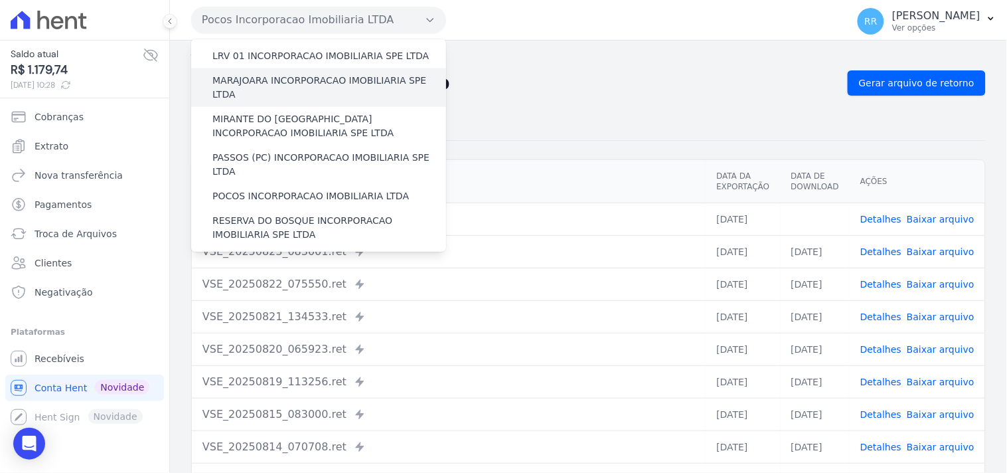
scroll to position [418, 0]
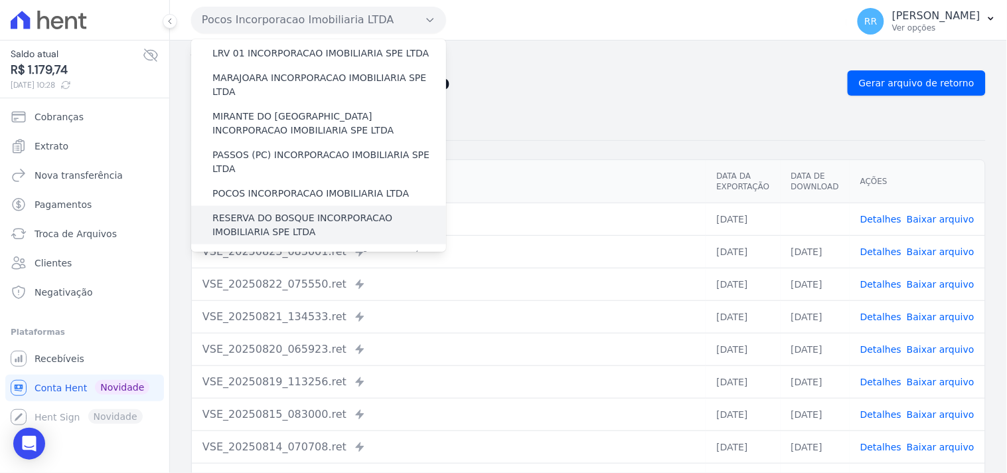
click at [269, 211] on label "RESERVA DO BOSQUE INCORPORACAO IMOBILIARIA SPE LTDA" at bounding box center [329, 225] width 234 height 28
click at [0, 0] on input "RESERVA DO BOSQUE INCORPORACAO IMOBILIARIA SPE LTDA" at bounding box center [0, 0] width 0 height 0
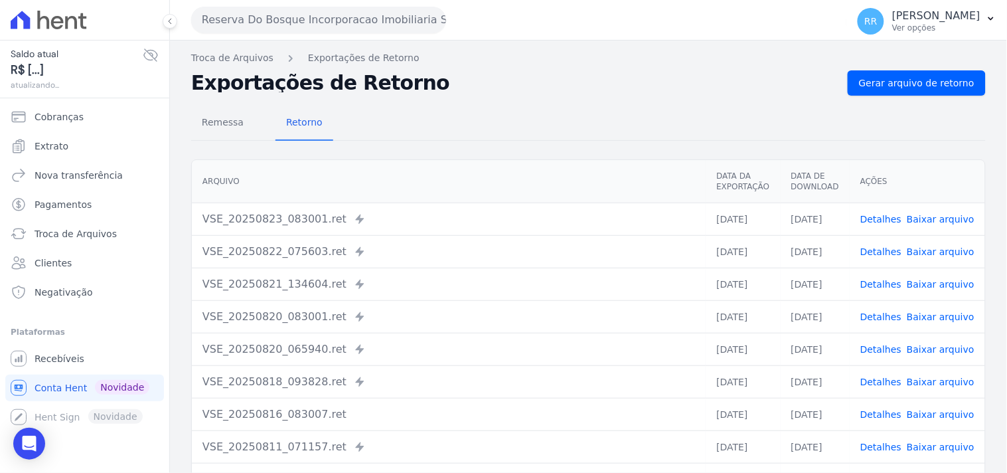
click at [931, 96] on div "Remessa Retorno Arquivo Data da Exportação Data de Download Ações VSE_20250823_…" at bounding box center [588, 336] width 794 height 480
click at [940, 84] on span "Gerar arquivo de retorno" at bounding box center [916, 82] width 115 height 13
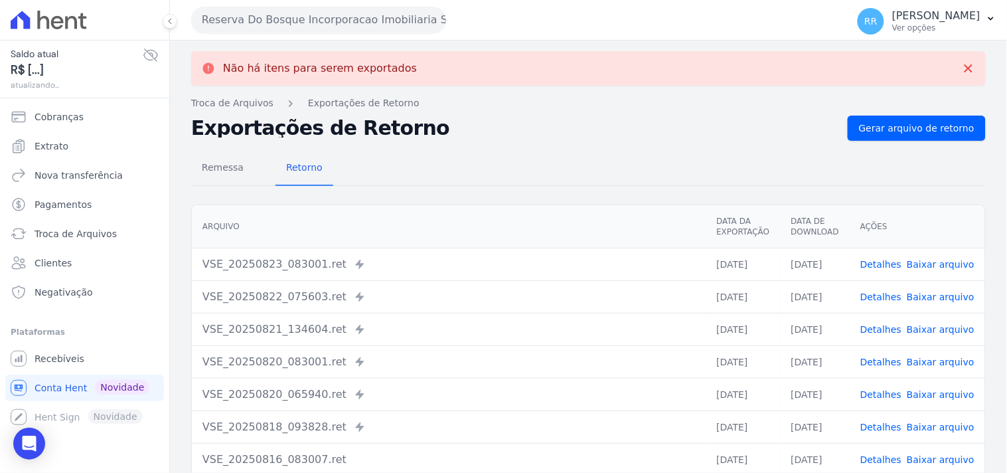
click at [368, 25] on button "Reserva Do Bosque Incorporacao Imobiliaria SPE LTDA" at bounding box center [318, 20] width 255 height 27
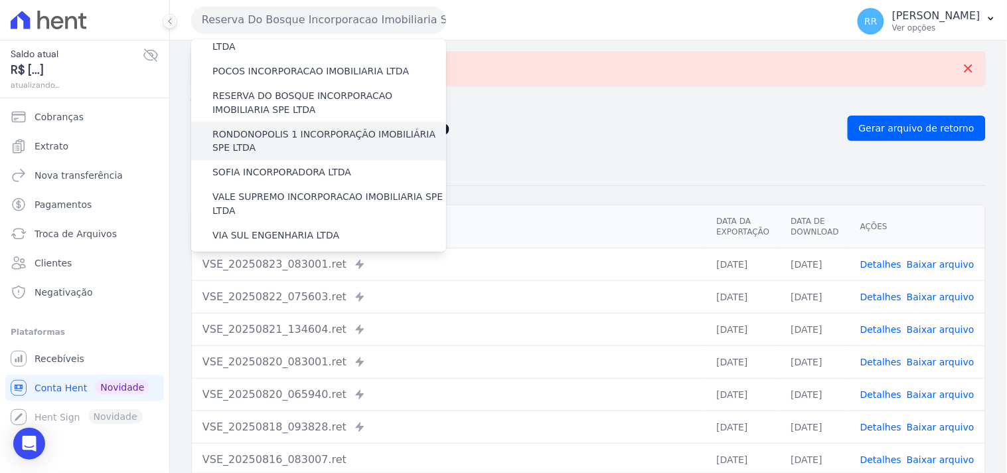
scroll to position [516, 0]
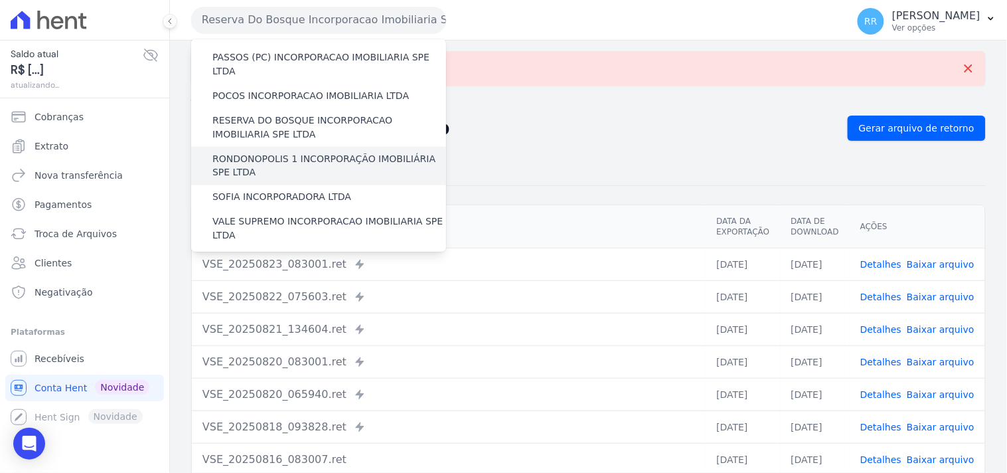
click at [286, 152] on label "RONDONOPOLIS 1 INCORPORAÇÃO IMOBILIÁRIA SPE LTDA" at bounding box center [329, 166] width 234 height 28
click at [0, 0] on input "RONDONOPOLIS 1 INCORPORAÇÃO IMOBILIÁRIA SPE LTDA" at bounding box center [0, 0] width 0 height 0
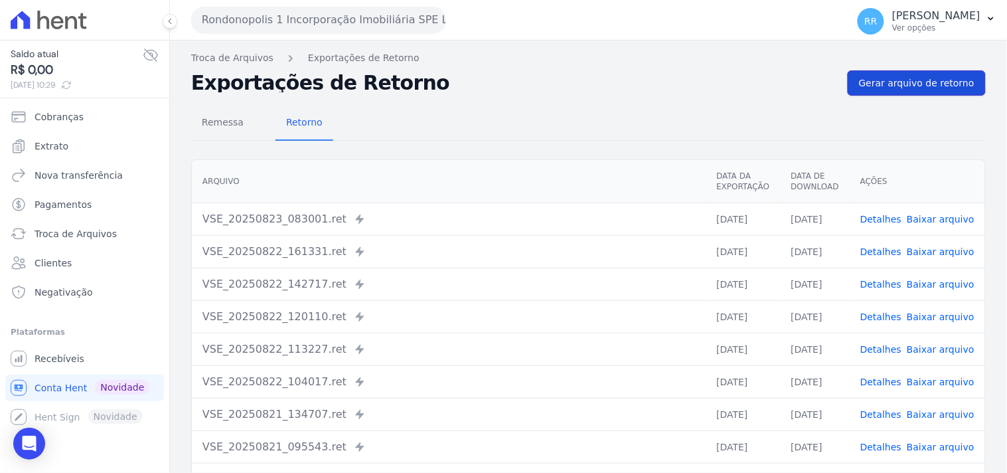
click at [887, 84] on span "Gerar arquivo de retorno" at bounding box center [916, 82] width 115 height 13
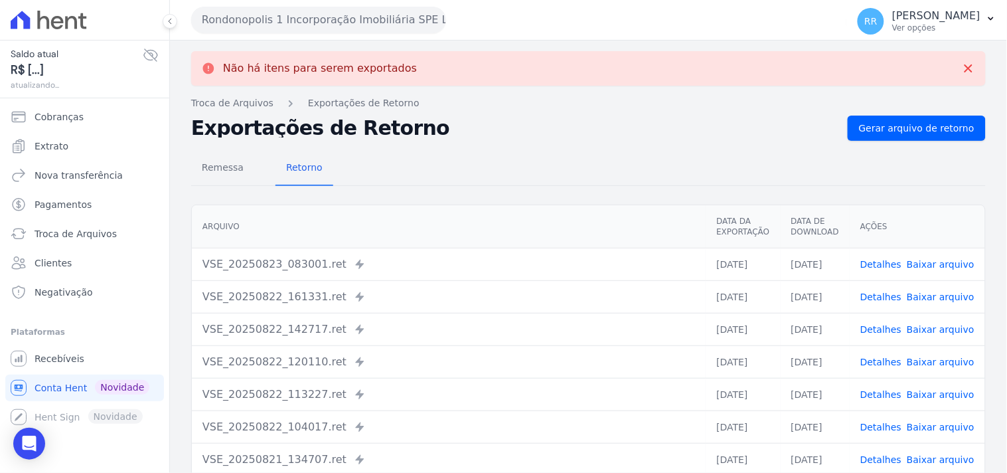
click at [244, 23] on button "Rondonopolis 1 Incorporação Imobiliária SPE LTDA" at bounding box center [318, 20] width 255 height 27
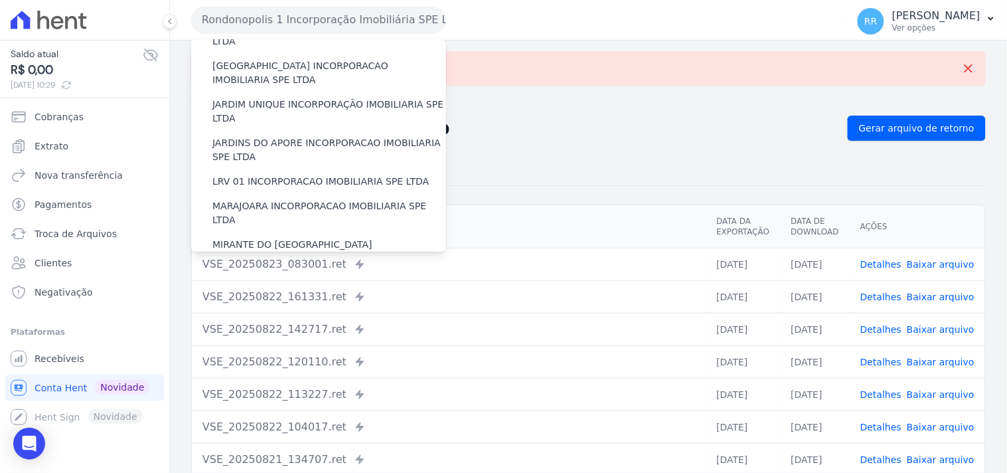
scroll to position [540, 0]
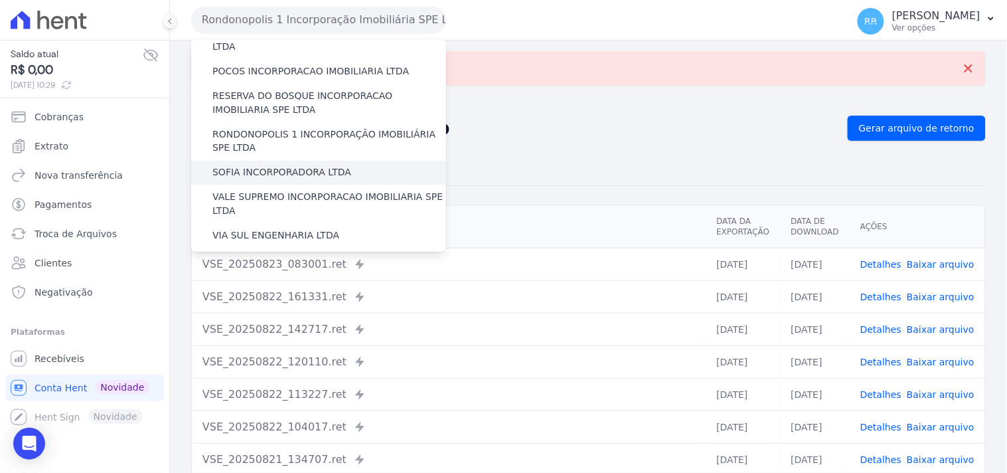
click at [282, 166] on label "SOFIA INCORPORADORA LTDA" at bounding box center [281, 173] width 139 height 14
click at [0, 0] on input "SOFIA INCORPORADORA LTDA" at bounding box center [0, 0] width 0 height 0
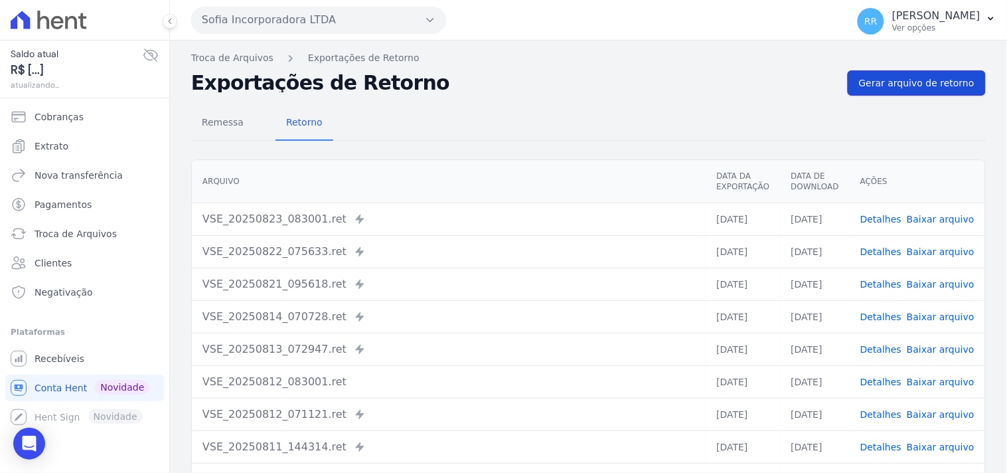
click at [913, 85] on span "Gerar arquivo de retorno" at bounding box center [916, 82] width 115 height 13
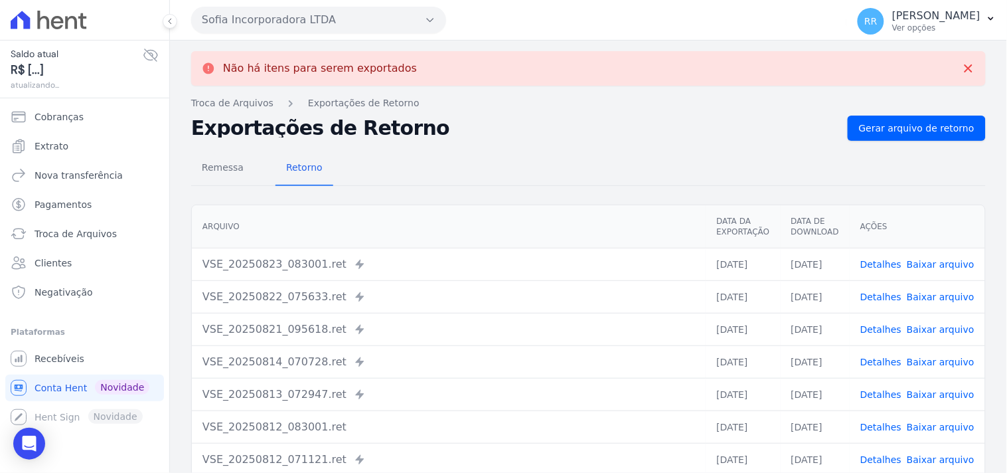
click at [317, 31] on button "Sofia Incorporadora LTDA" at bounding box center [318, 20] width 255 height 27
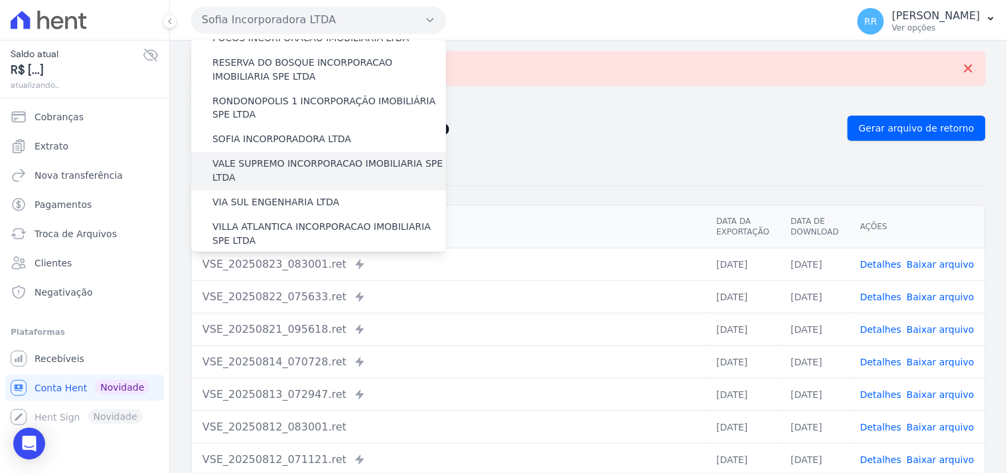
scroll to position [568, 0]
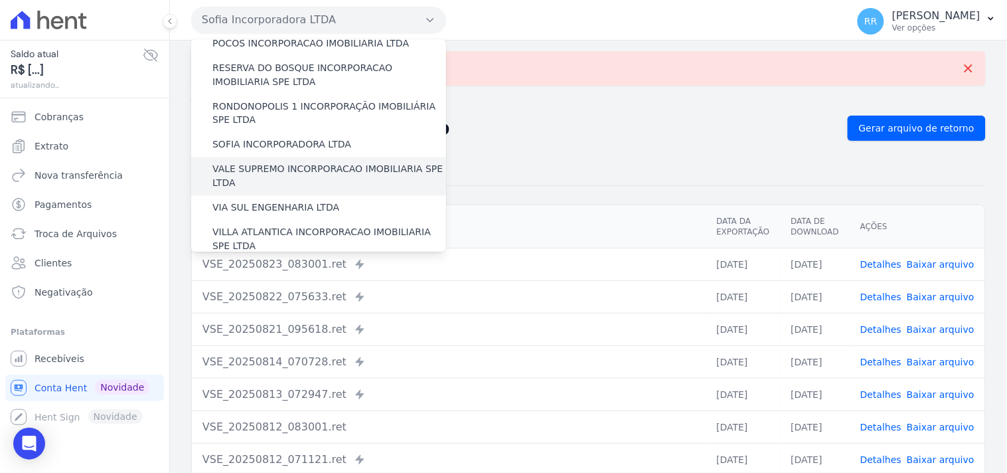
click at [263, 163] on label "VALE SUPREMO INCORPORACAO IMOBILIARIA SPE LTDA" at bounding box center [329, 177] width 234 height 28
click at [0, 0] on input "VALE SUPREMO INCORPORACAO IMOBILIARIA SPE LTDA" at bounding box center [0, 0] width 0 height 0
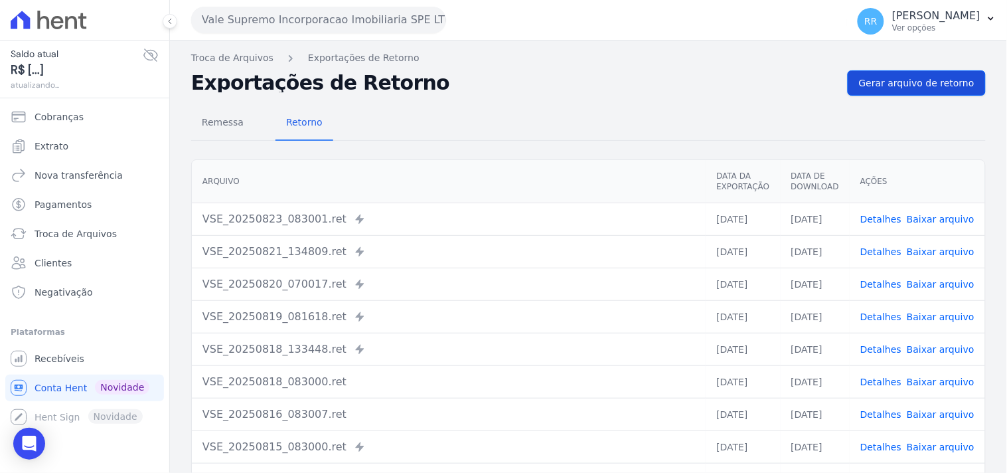
drag, startPoint x: 915, startPoint y: 62, endPoint x: 908, endPoint y: 94, distance: 32.5
click at [915, 65] on div "Troca de Arquivos Exportações de Retorno Exportações de Retorno Gerar arquivo d…" at bounding box center [588, 313] width 837 height 546
click at [908, 94] on link "Gerar arquivo de retorno" at bounding box center [917, 82] width 138 height 25
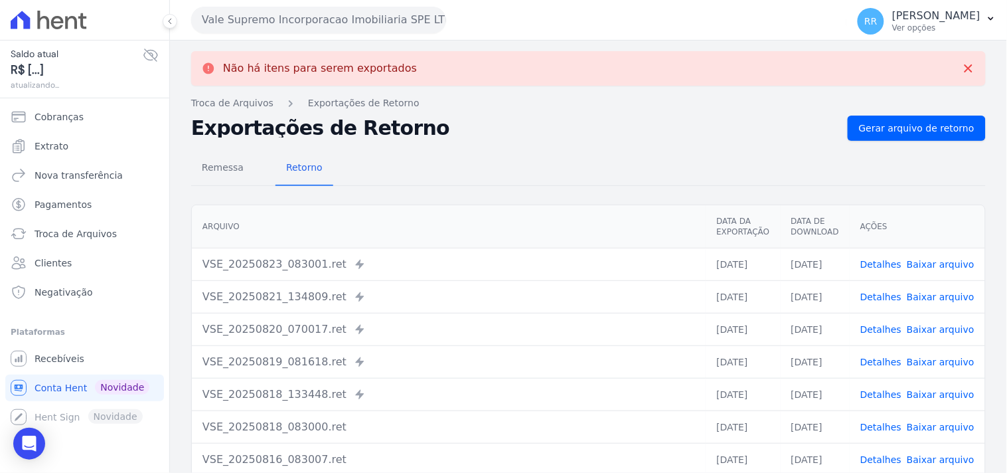
click at [273, 18] on button "Vale Supremo Incorporacao Imobiliaria SPE LTDA" at bounding box center [318, 20] width 255 height 27
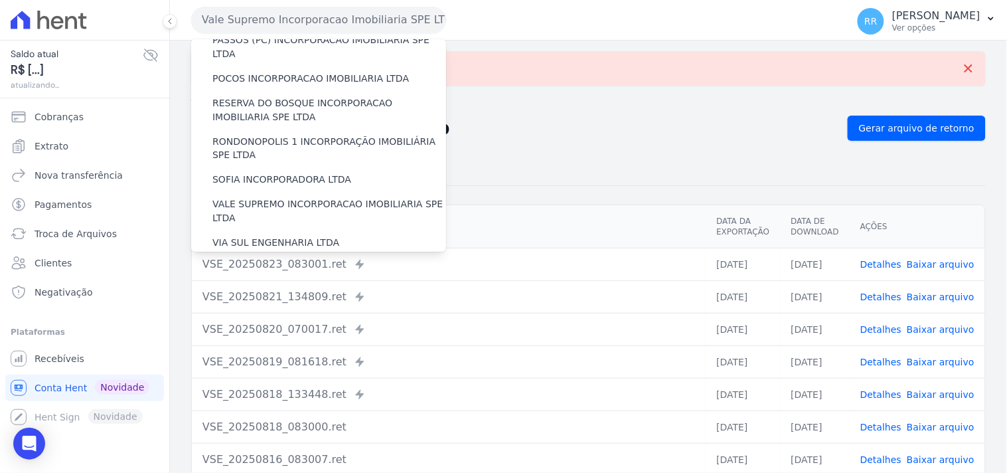
scroll to position [589, 0]
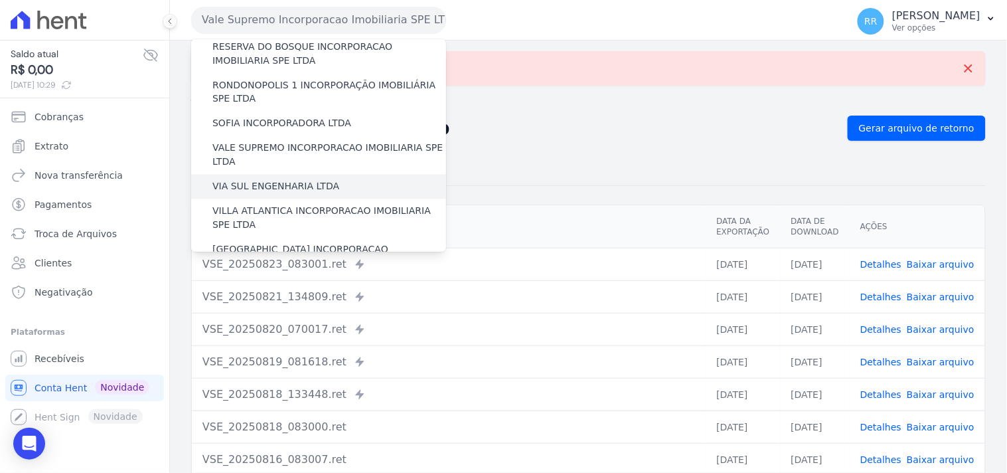
click at [279, 180] on label "VIA SUL ENGENHARIA LTDA" at bounding box center [275, 187] width 127 height 14
click at [0, 0] on input "VIA SUL ENGENHARIA LTDA" at bounding box center [0, 0] width 0 height 0
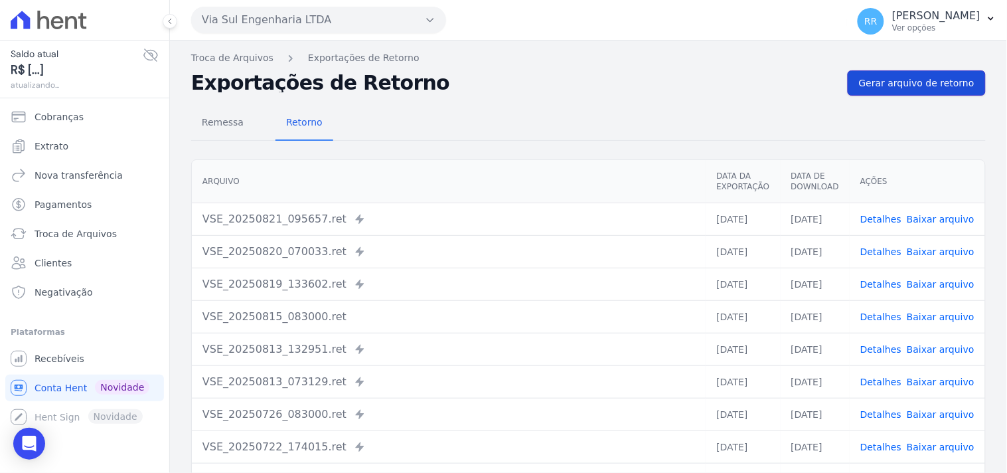
click at [885, 85] on span "Gerar arquivo de retorno" at bounding box center [916, 82] width 115 height 13
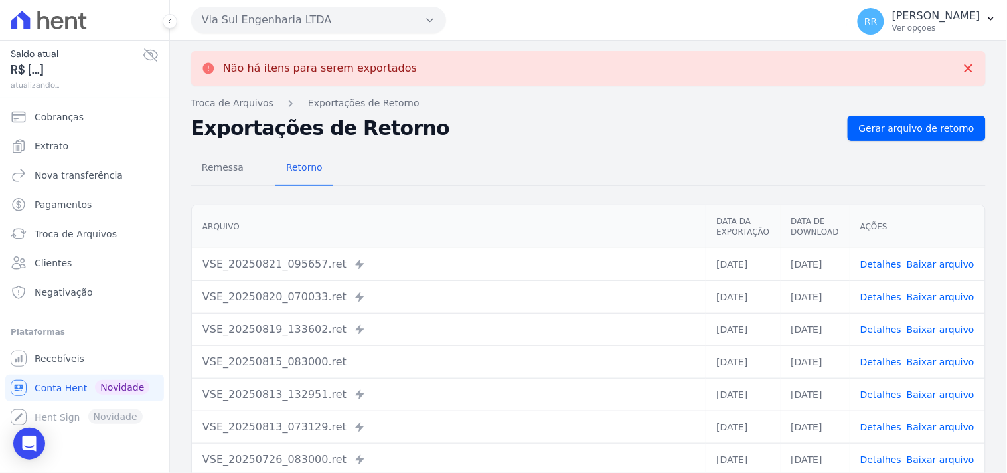
click at [353, 18] on button "Via Sul Engenharia LTDA" at bounding box center [318, 20] width 255 height 27
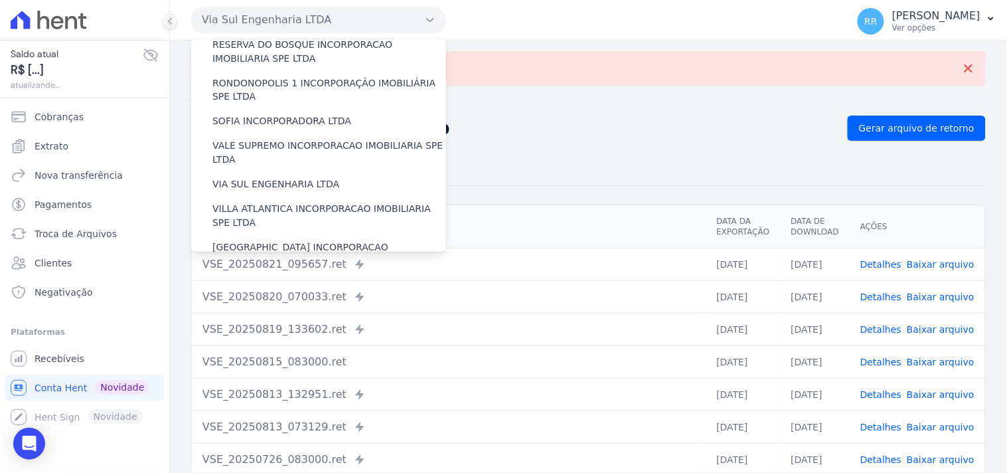
scroll to position [593, 0]
click at [346, 201] on label "VILLA ATLANTICA INCORPORACAO IMOBILIARIA SPE LTDA" at bounding box center [329, 215] width 234 height 28
click at [0, 0] on input "VILLA ATLANTICA INCORPORACAO IMOBILIARIA SPE LTDA" at bounding box center [0, 0] width 0 height 0
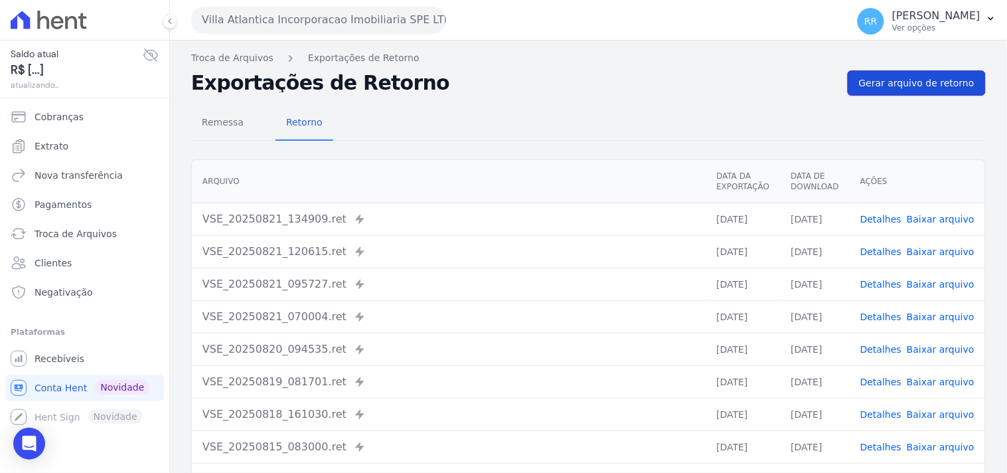
click at [929, 84] on span "Gerar arquivo de retorno" at bounding box center [916, 82] width 115 height 13
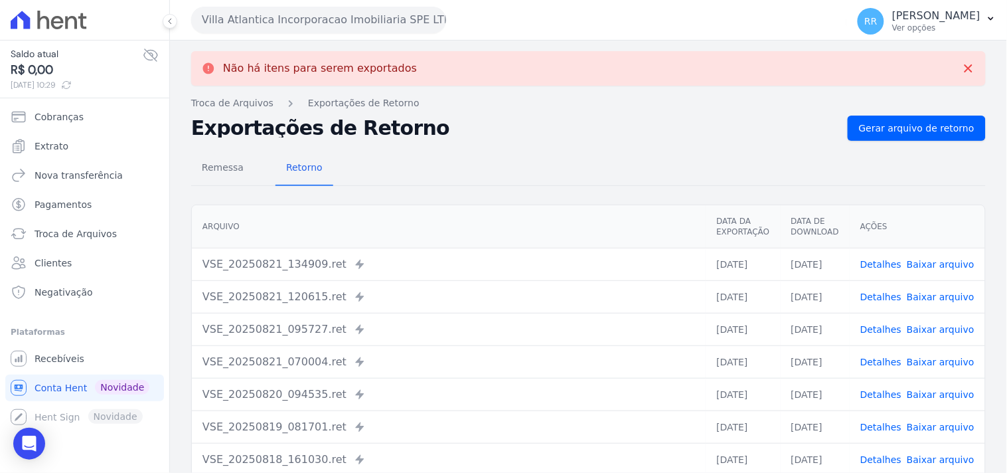
click at [333, 23] on button "Villa Atlantica Incorporacao Imobiliaria SPE LTDA" at bounding box center [318, 20] width 255 height 27
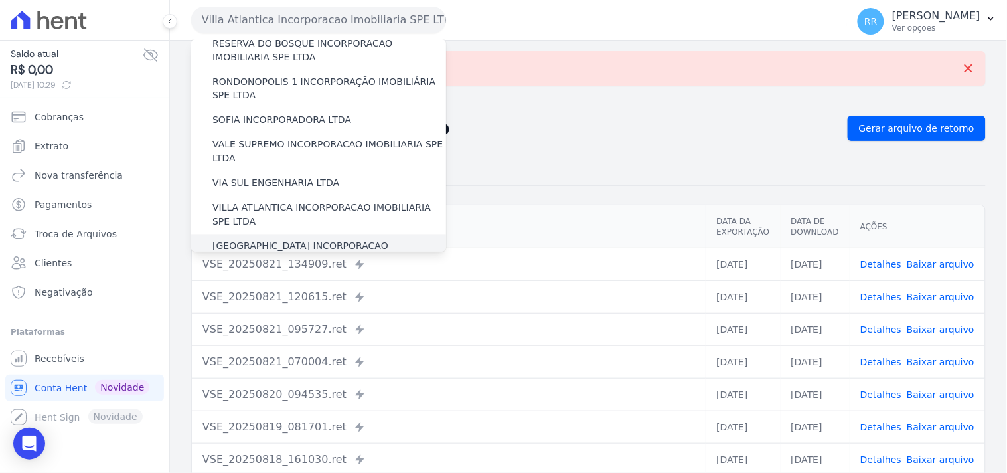
click at [281, 240] on label "[GEOGRAPHIC_DATA] INCORPORACAO IMOBILIARIA SPE LTDA" at bounding box center [329, 254] width 234 height 28
click at [0, 0] on input "[GEOGRAPHIC_DATA] INCORPORACAO IMOBILIARIA SPE LTDA" at bounding box center [0, 0] width 0 height 0
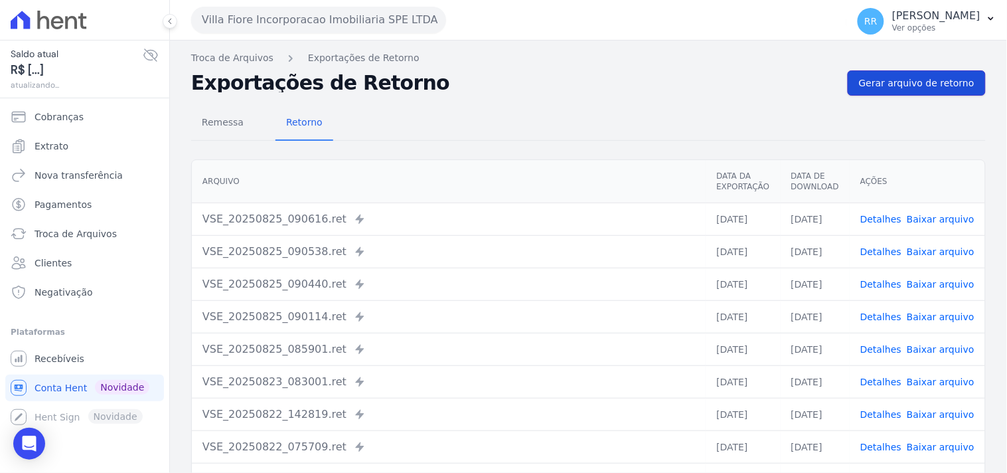
click at [923, 88] on span "Gerar arquivo de retorno" at bounding box center [916, 82] width 115 height 13
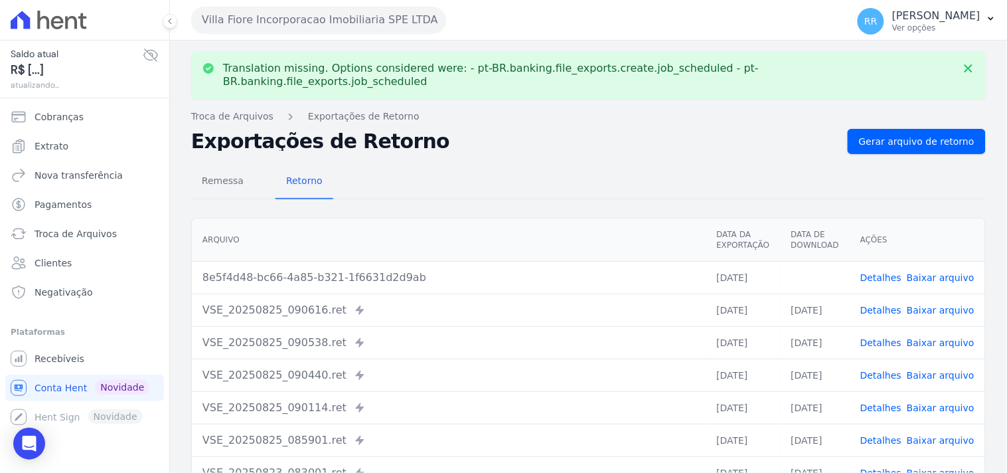
click at [947, 272] on link "Baixar arquivo" at bounding box center [941, 277] width 68 height 11
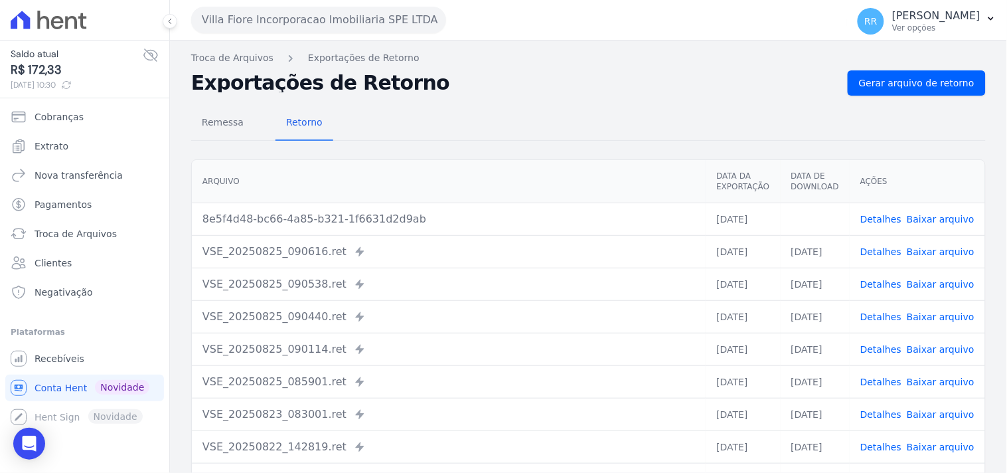
click at [607, 141] on div "Remessa Retorno Arquivo Data da Exportação Data de Download Ações 8e5f4d48-bc66…" at bounding box center [588, 336] width 794 height 480
click at [319, 22] on button "Villa Fiore Incorporacao Imobiliaria SPE LTDA" at bounding box center [318, 20] width 255 height 27
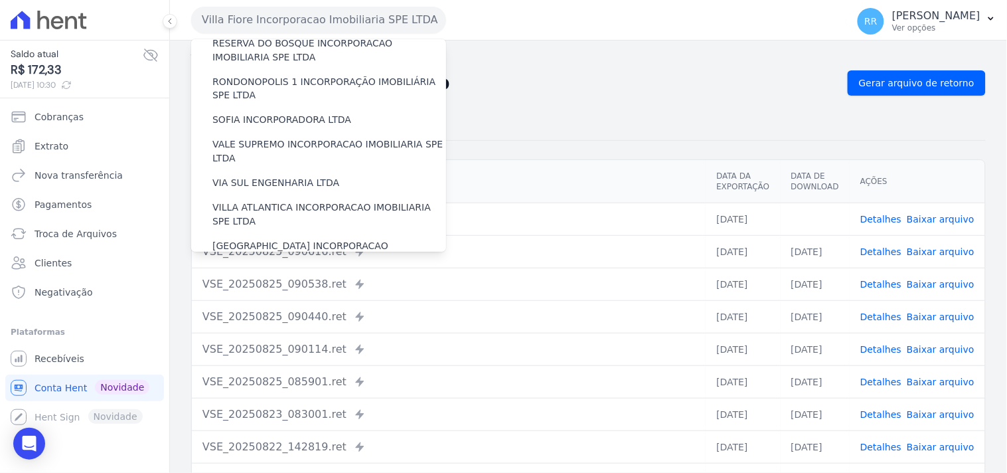
click at [293, 278] on label "VILLA TROPICAL INCORPORAÇÃO IMOBILIÁRIA SPE LTDA" at bounding box center [329, 292] width 234 height 28
click at [0, 0] on input "VILLA TROPICAL INCORPORAÇÃO IMOBILIÁRIA SPE LTDA" at bounding box center [0, 0] width 0 height 0
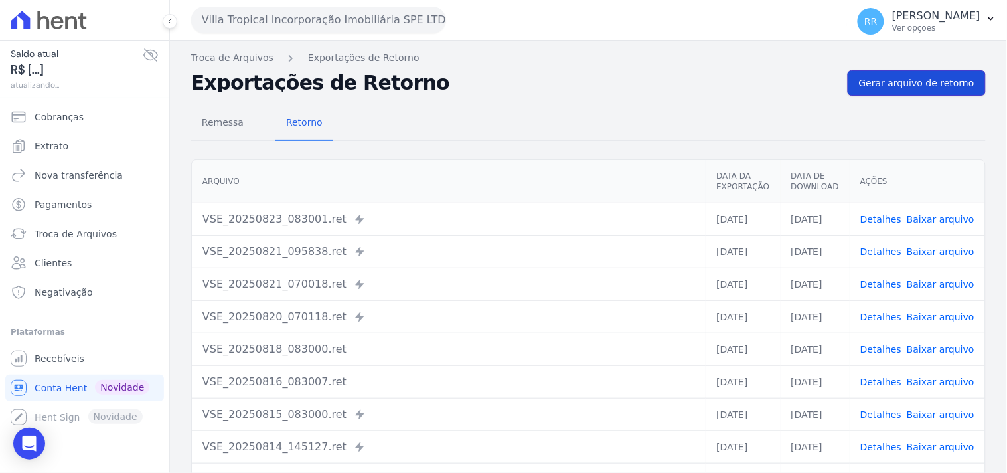
click at [921, 84] on span "Gerar arquivo de retorno" at bounding box center [916, 82] width 115 height 13
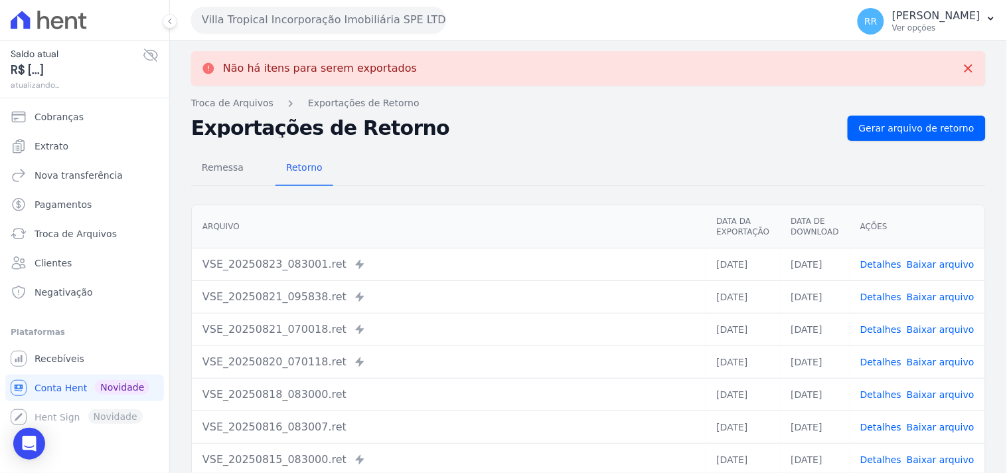
click at [313, 25] on button "Villa Tropical Incorporação Imobiliária SPE LTDA" at bounding box center [318, 20] width 255 height 27
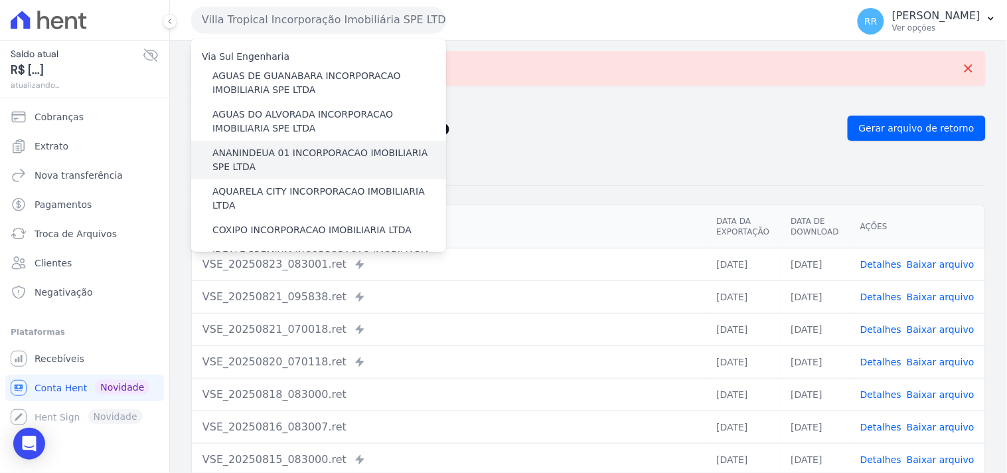
click at [281, 154] on label "ANANINDEUA 01 INCORPORACAO IMOBILIARIA SPE LTDA" at bounding box center [329, 160] width 234 height 28
click at [0, 0] on input "ANANINDEUA 01 INCORPORACAO IMOBILIARIA SPE LTDA" at bounding box center [0, 0] width 0 height 0
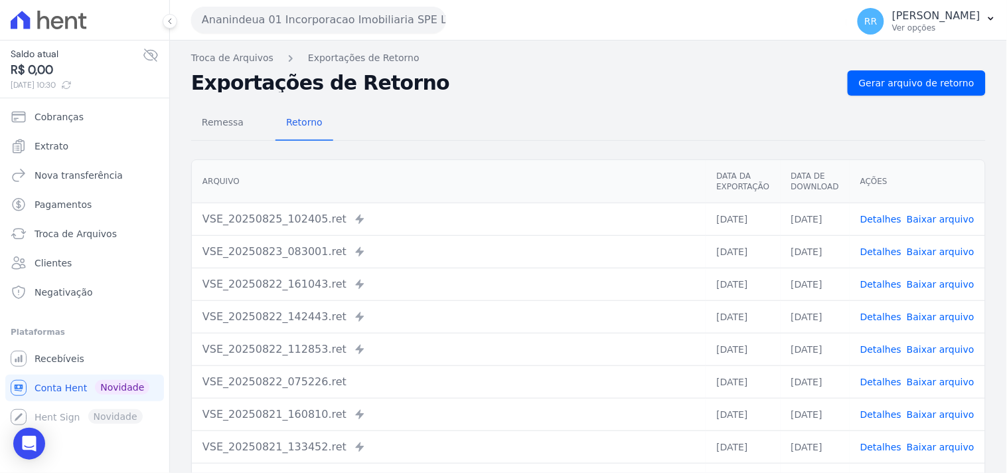
click at [885, 214] on link "Detalhes" at bounding box center [880, 219] width 41 height 11
